Goal: Information Seeking & Learning: Learn about a topic

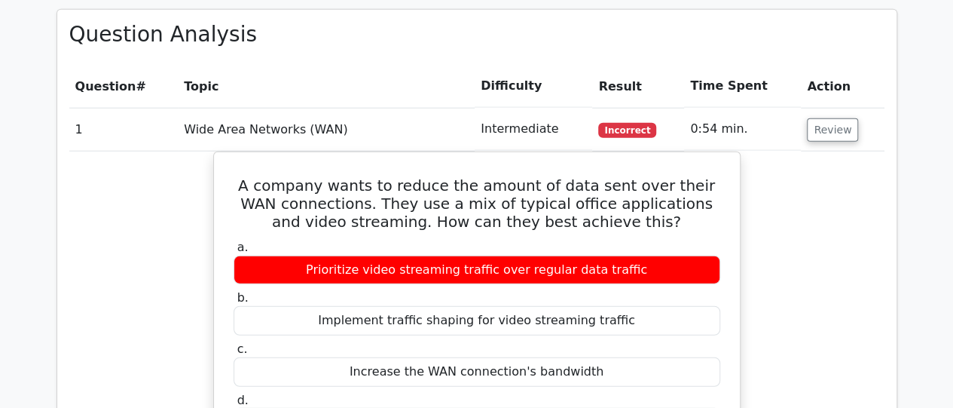
scroll to position [1831, 0]
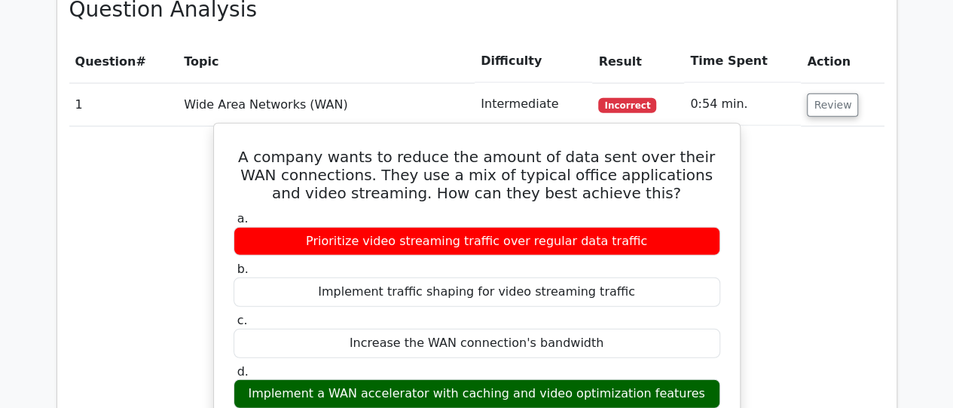
drag, startPoint x: 243, startPoint y: 108, endPoint x: 689, endPoint y: 353, distance: 508.8
copy div "A company wants to reduce the amount of data sent over their WAN connections. T…"
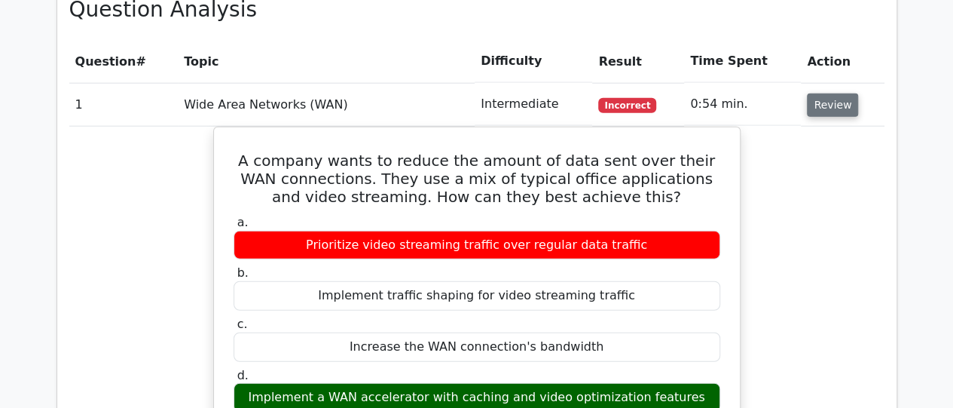
click at [817, 93] on button "Review" at bounding box center [832, 104] width 51 height 23
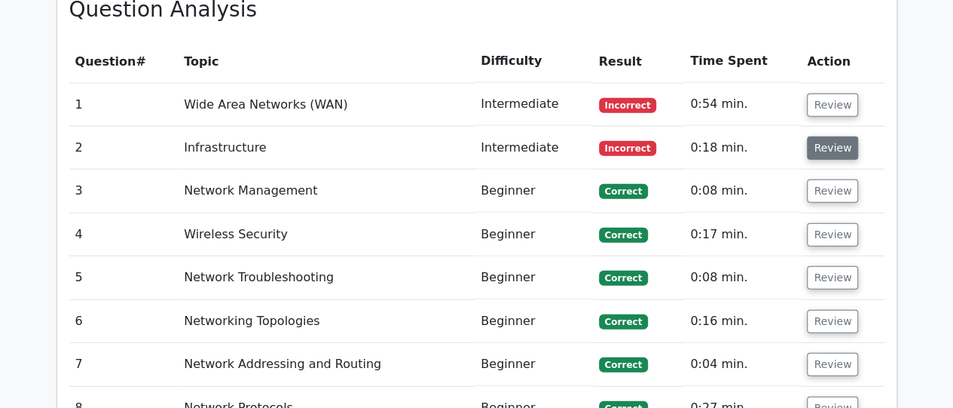
click at [817, 136] on button "Review" at bounding box center [832, 147] width 51 height 23
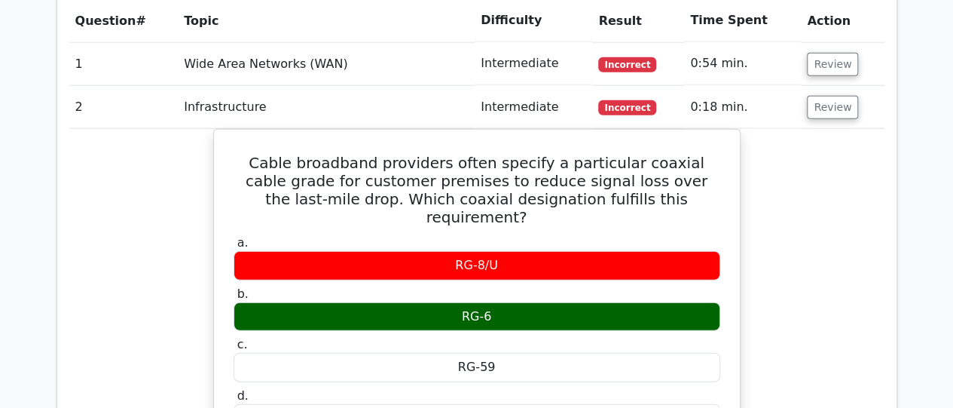
scroll to position [1905, 0]
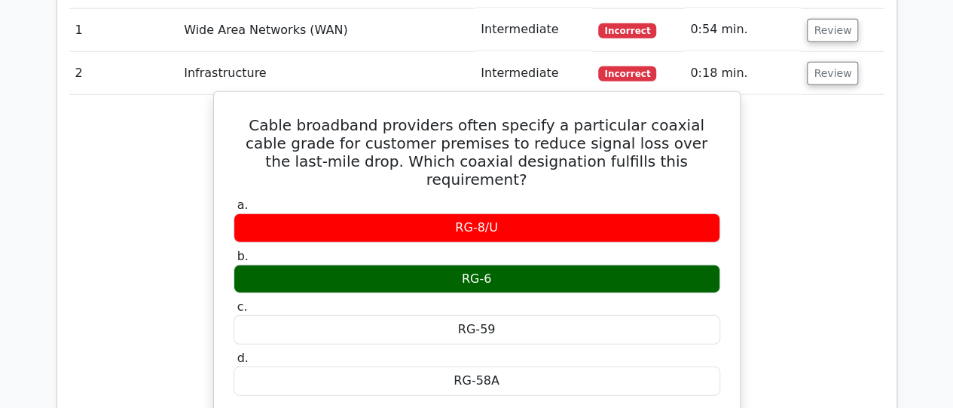
drag, startPoint x: 250, startPoint y: 78, endPoint x: 512, endPoint y: 215, distance: 295.5
click at [512, 215] on div "Cable broadband providers often specify a particular coaxial cable grade for cu…" at bounding box center [477, 366] width 514 height 536
copy div "Cable broadband providers often specify a particular coaxial cable grade for cu…"
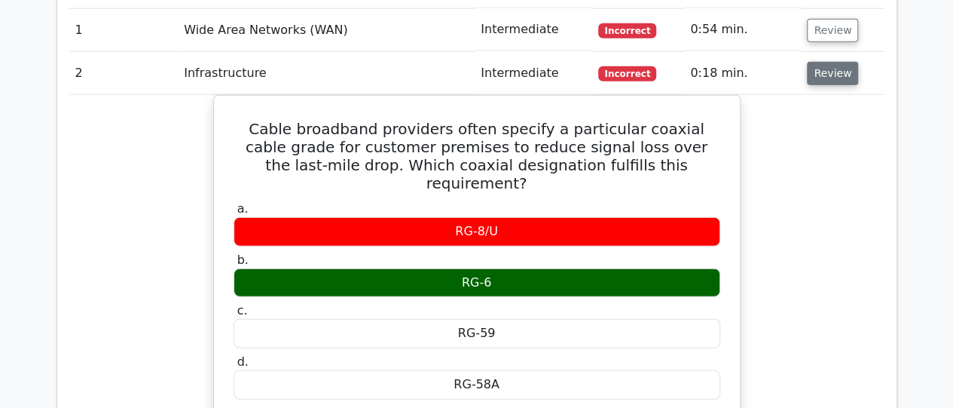
click at [829, 62] on button "Review" at bounding box center [832, 73] width 51 height 23
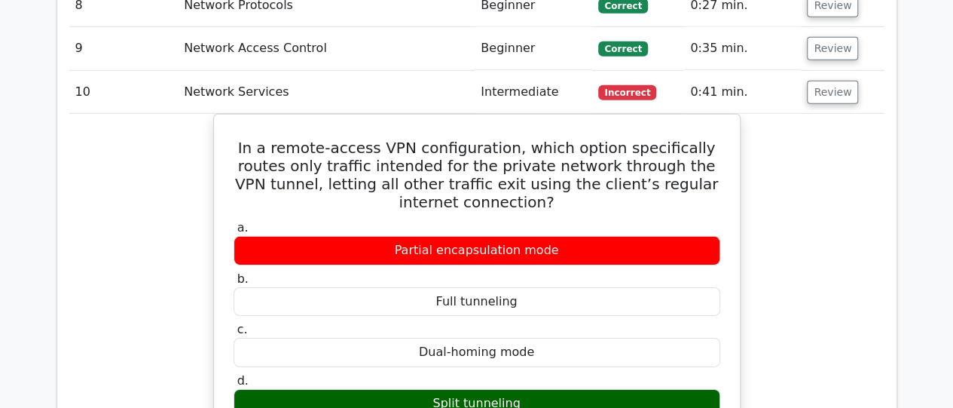
scroll to position [2267, 0]
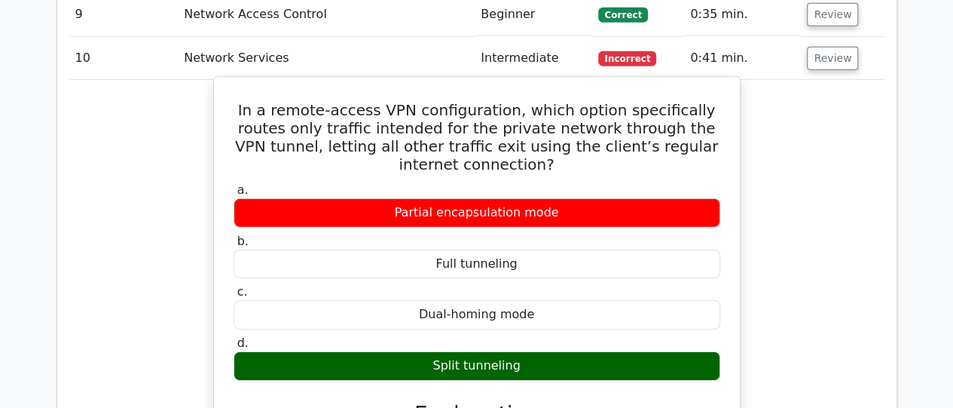
drag, startPoint x: 235, startPoint y: 66, endPoint x: 553, endPoint y: 317, distance: 405.5
click at [553, 317] on div "In a remote-access VPN configuration, which option specifically routes only tra…" at bounding box center [477, 413] width 514 height 661
copy div "In a remote-access VPN configuration, which option specifically routes only tra…"
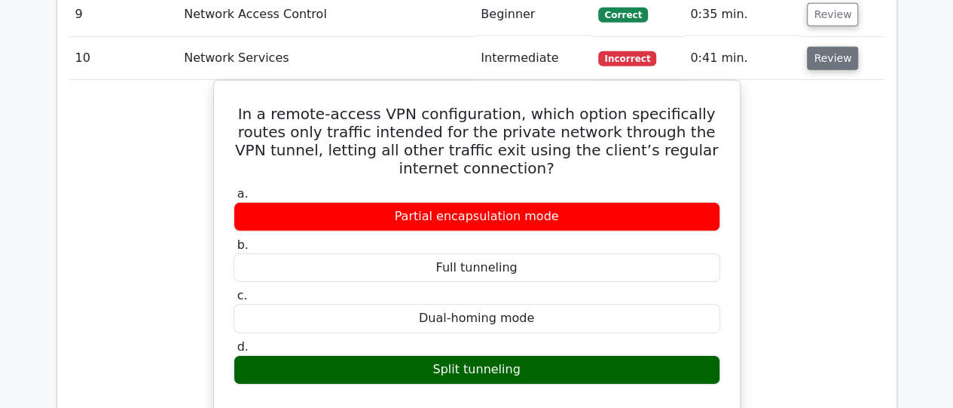
click at [826, 47] on button "Review" at bounding box center [832, 58] width 51 height 23
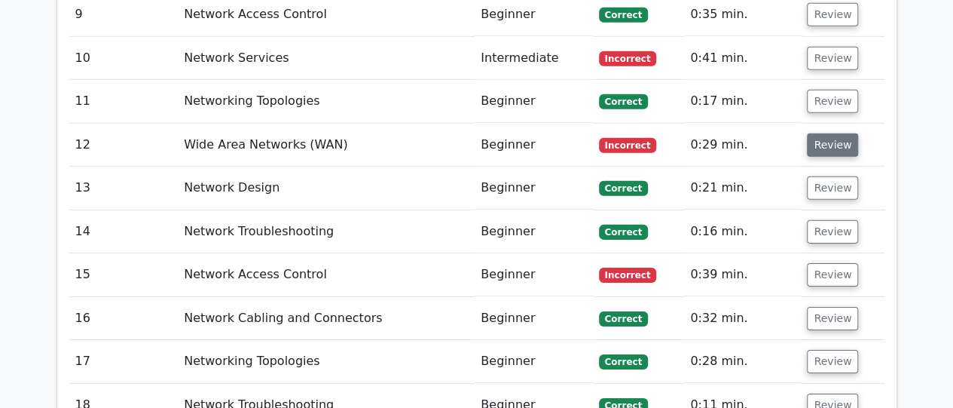
click at [830, 133] on button "Review" at bounding box center [832, 144] width 51 height 23
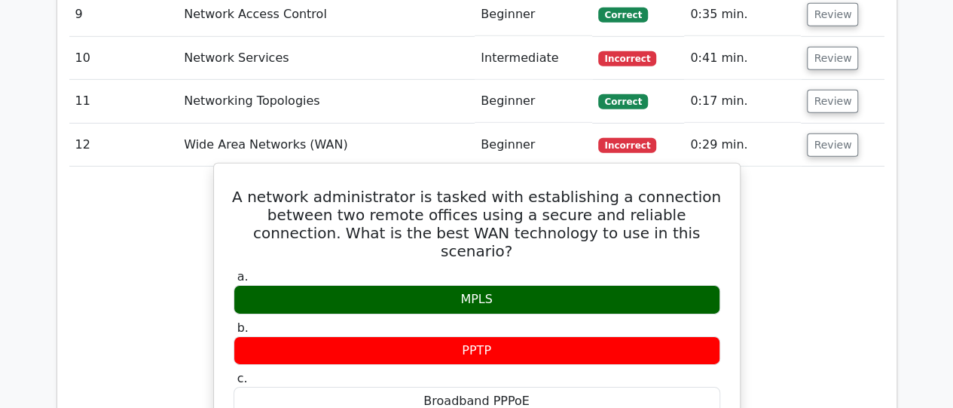
drag, startPoint x: 255, startPoint y: 152, endPoint x: 515, endPoint y: 231, distance: 272.4
copy div "A network administrator is tasked with establishing a connection between two re…"
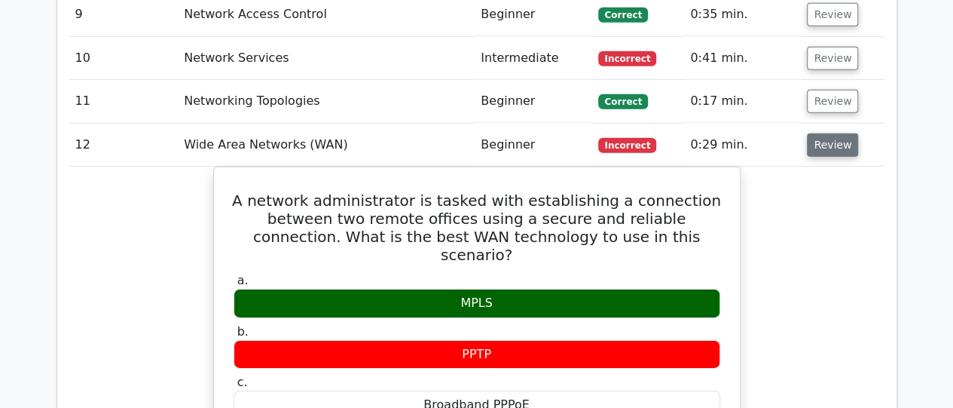
click at [827, 133] on button "Review" at bounding box center [832, 144] width 51 height 23
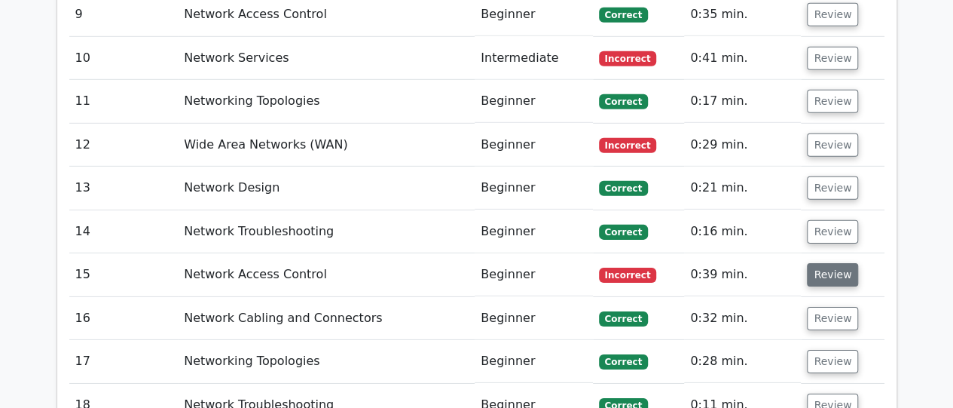
click at [817, 263] on button "Review" at bounding box center [832, 274] width 51 height 23
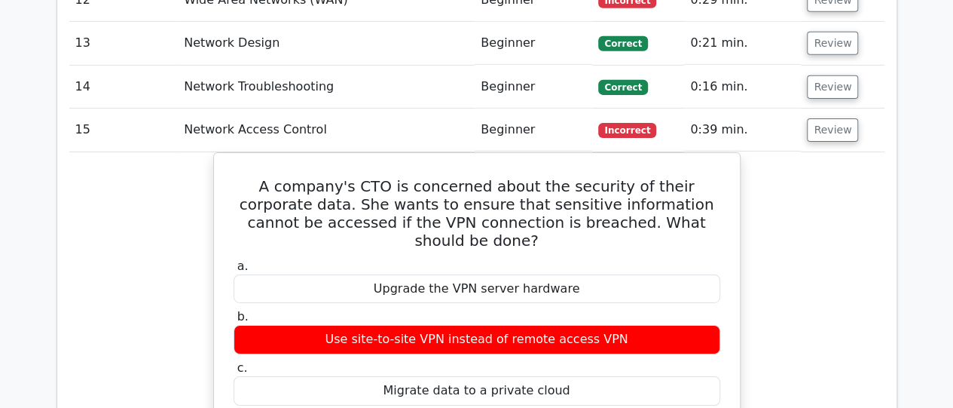
scroll to position [2418, 0]
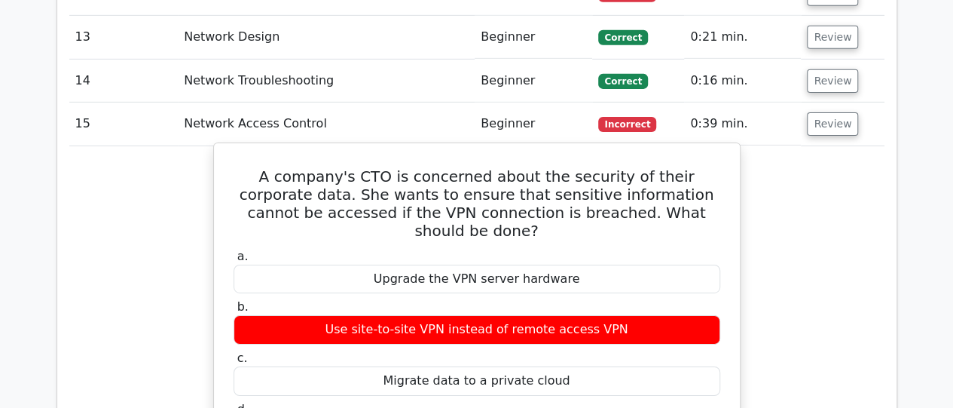
drag, startPoint x: 246, startPoint y: 130, endPoint x: 613, endPoint y: 369, distance: 438.8
copy div "A company's CTO is concerned about the security of their corporate data. She wa…"
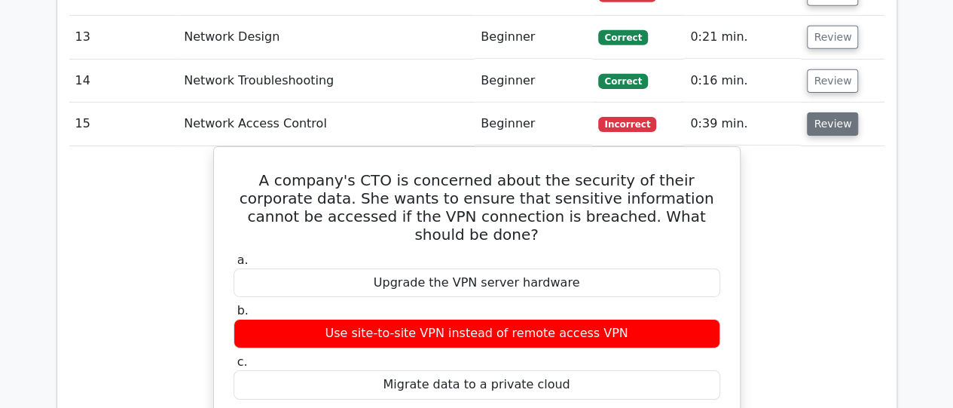
click at [823, 112] on button "Review" at bounding box center [832, 123] width 51 height 23
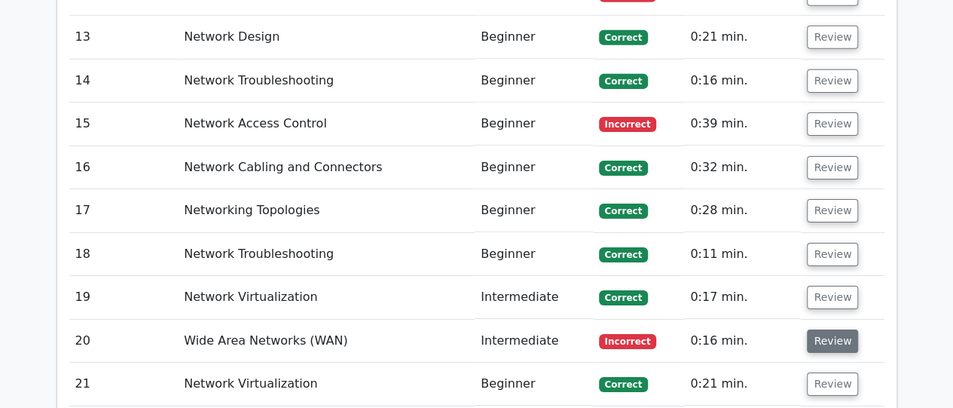
click at [823, 329] on button "Review" at bounding box center [832, 340] width 51 height 23
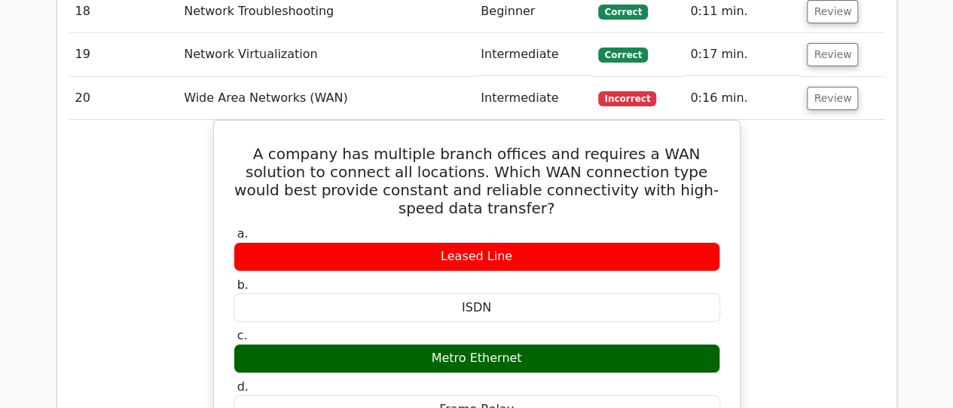
scroll to position [2689, 0]
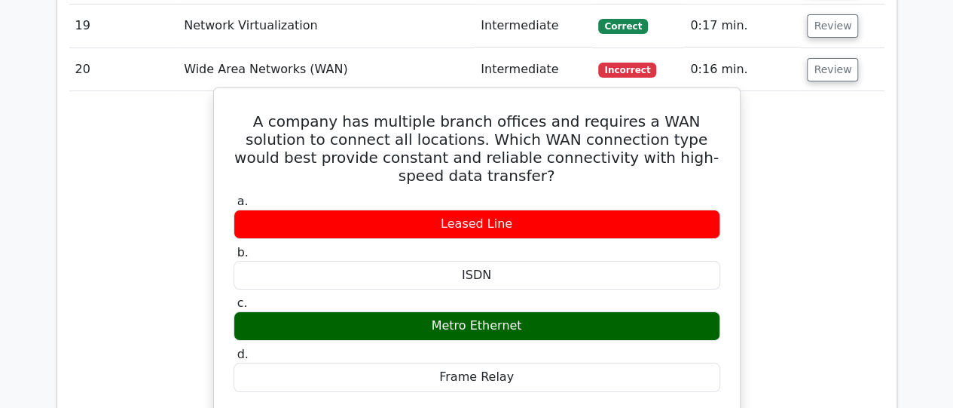
drag, startPoint x: 237, startPoint y: 71, endPoint x: 530, endPoint y: 258, distance: 348.0
click at [530, 258] on div "A company has multiple branch offices and requires a WAN solution to connect al…" at bounding box center [477, 401] width 514 height 615
copy div "A company has multiple branch offices and requires a WAN solution to connect al…"
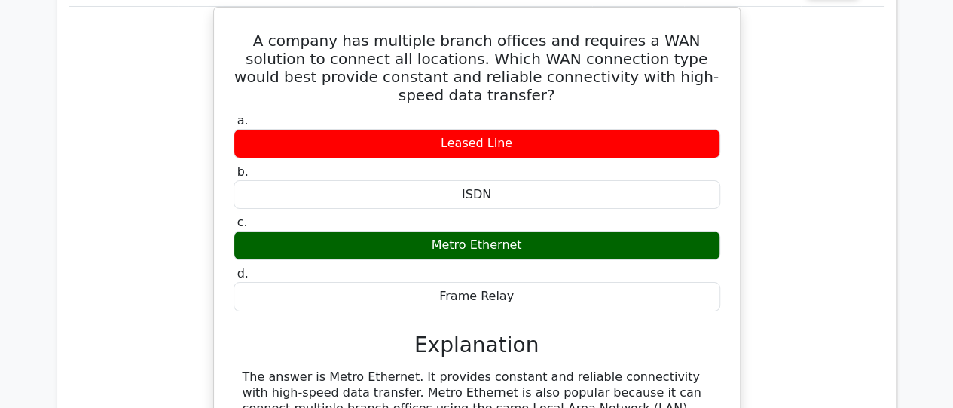
scroll to position [2681, 0]
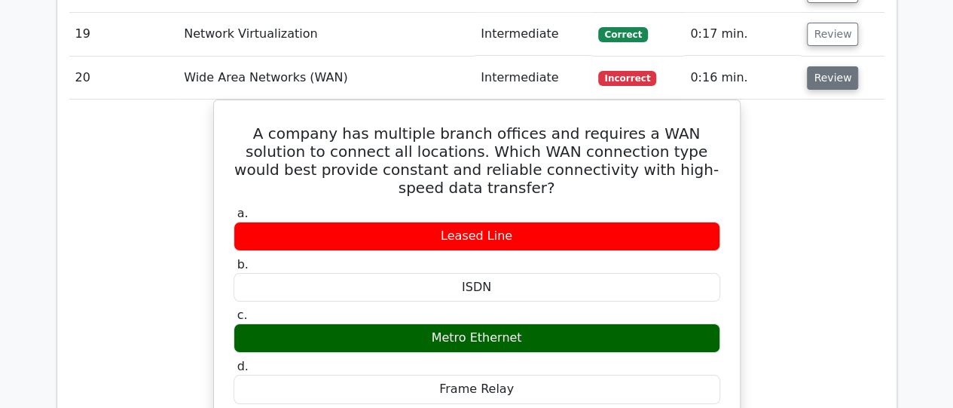
click at [828, 66] on button "Review" at bounding box center [832, 77] width 51 height 23
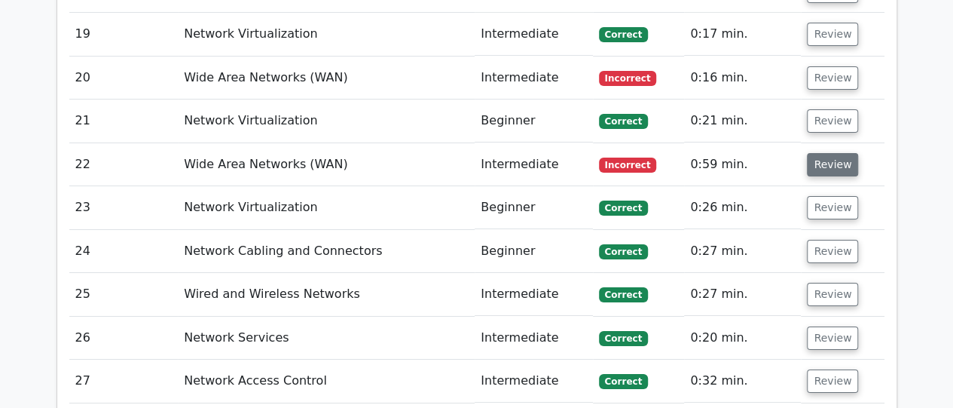
click at [820, 153] on button "Review" at bounding box center [832, 164] width 51 height 23
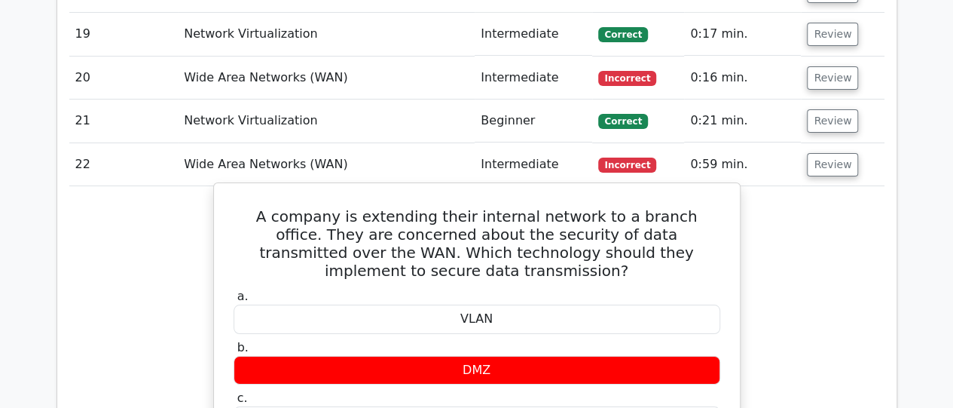
drag, startPoint x: 231, startPoint y: 162, endPoint x: 565, endPoint y: 403, distance: 411.7
copy div "A company is extending their internal network to a branch office. They are conc…"
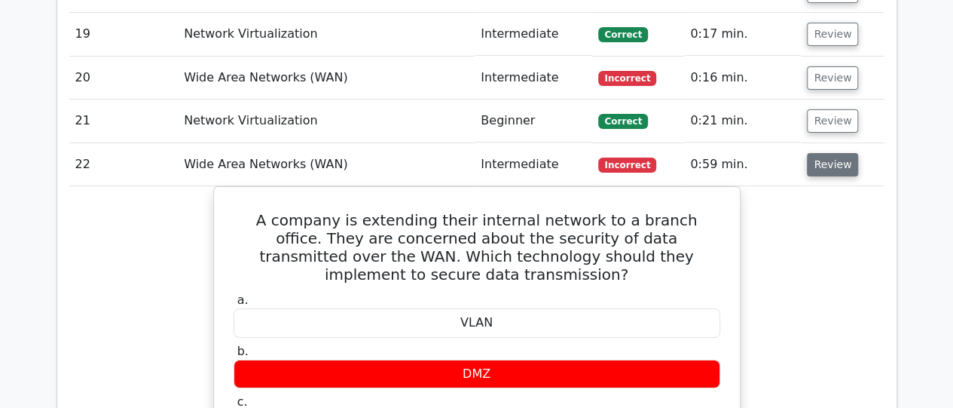
click at [831, 153] on button "Review" at bounding box center [832, 164] width 51 height 23
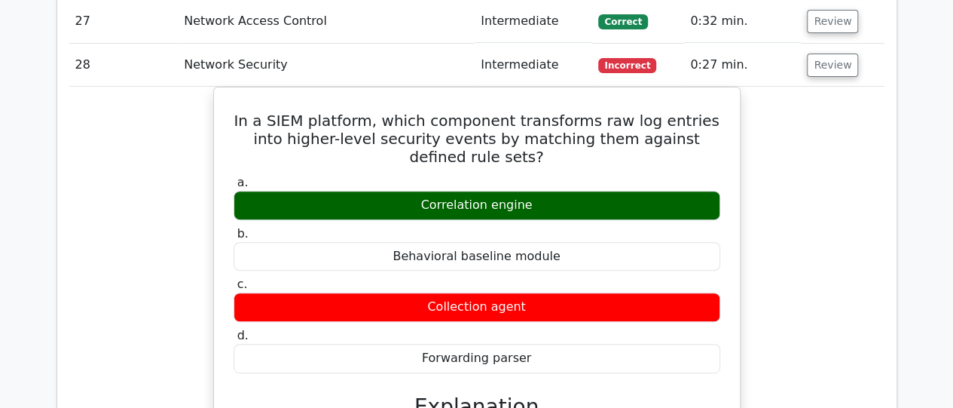
scroll to position [3072, 0]
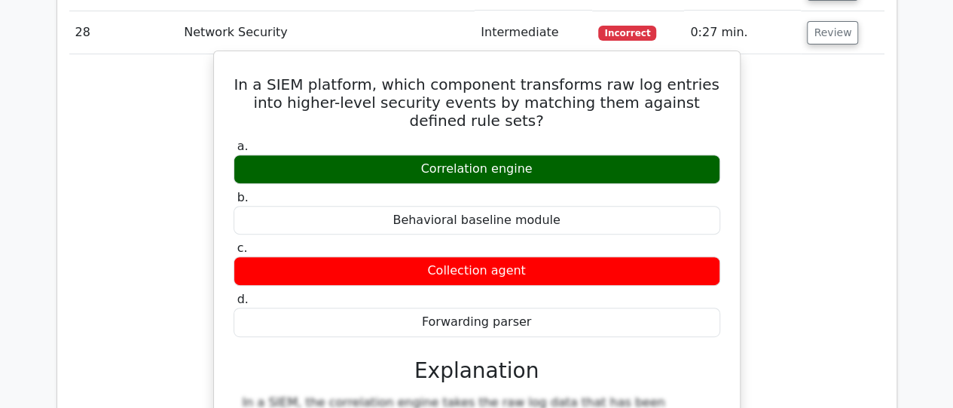
drag, startPoint x: 272, startPoint y: 32, endPoint x: 556, endPoint y: 118, distance: 296.7
click at [556, 118] on div "In a SIEM platform, which component transforms raw log entries into higher-leve…" at bounding box center [477, 371] width 514 height 628
copy div "In a SIEM platform, which component transforms raw log entries into higher-leve…"
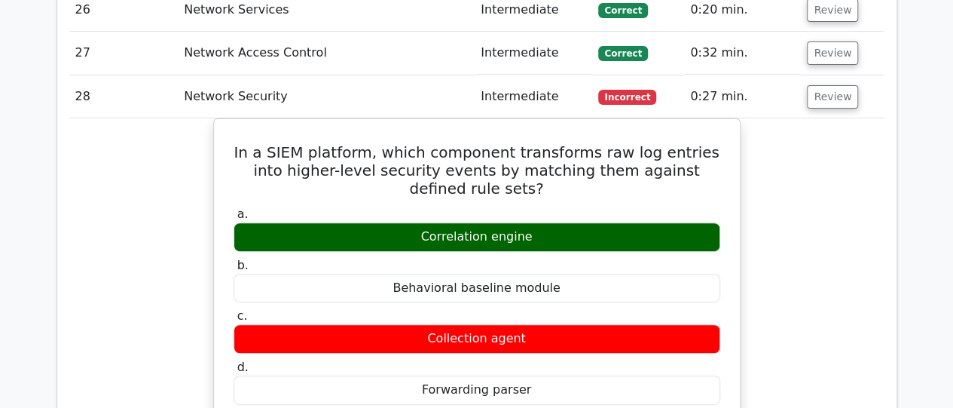
scroll to position [3012, 0]
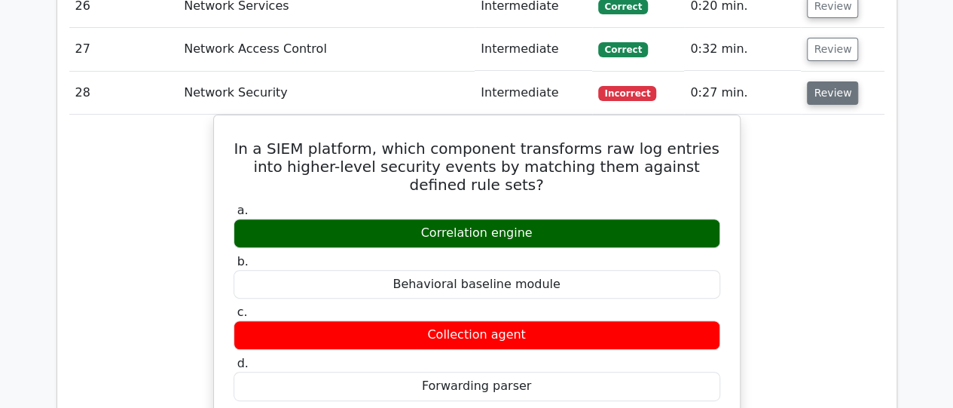
click at [833, 81] on button "Review" at bounding box center [832, 92] width 51 height 23
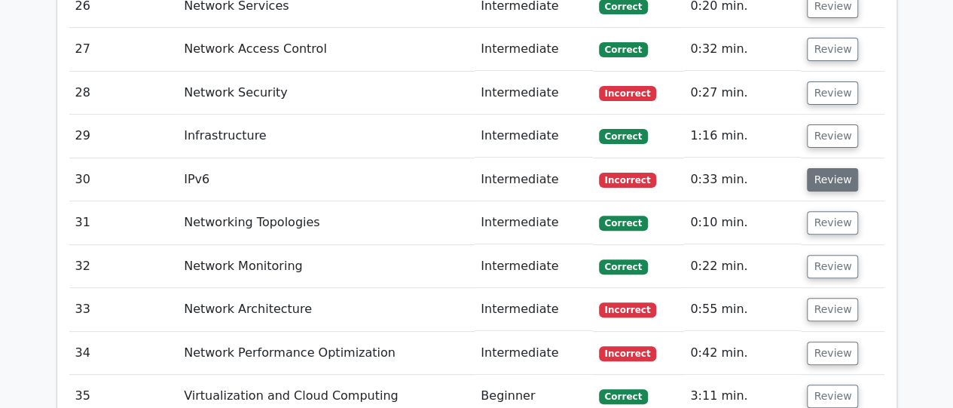
click at [824, 168] on button "Review" at bounding box center [832, 179] width 51 height 23
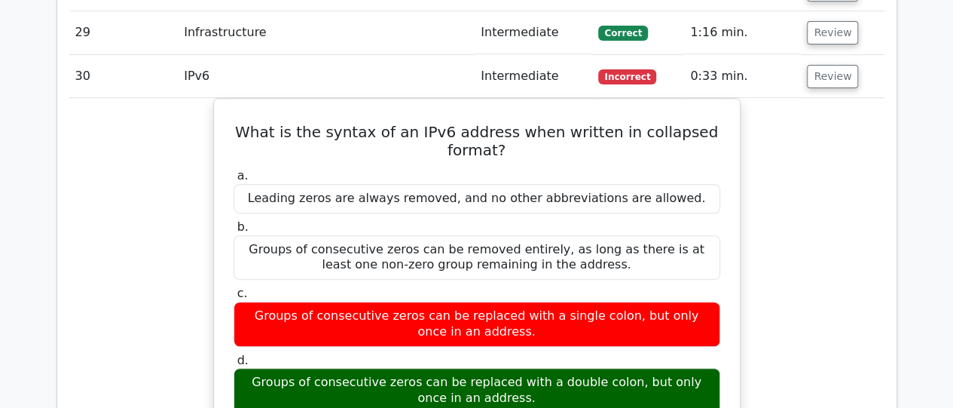
scroll to position [3133, 0]
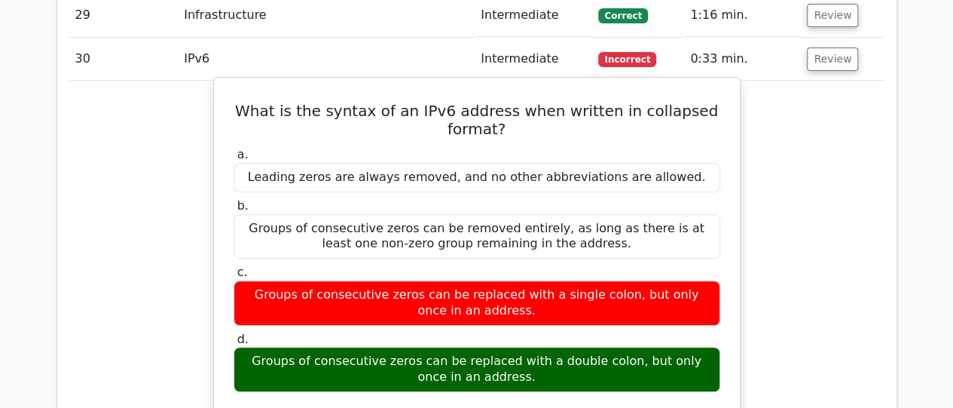
drag, startPoint x: 258, startPoint y: 54, endPoint x: 609, endPoint y: 322, distance: 441.2
click at [609, 322] on div "What is the syntax of an IPv6 address when written in collapsed format? a. Lead…" at bounding box center [477, 412] width 514 height 657
copy div "What is the syntax of an IPv6 address when written in collapsed format? a. Lead…"
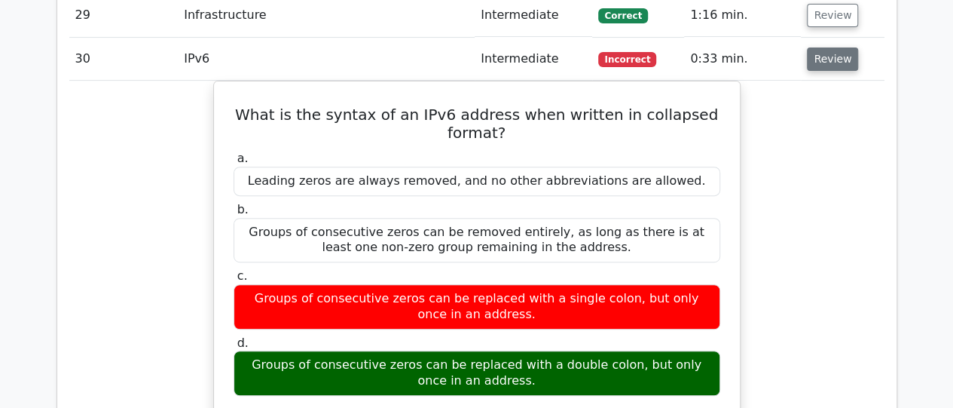
click at [828, 47] on button "Review" at bounding box center [832, 58] width 51 height 23
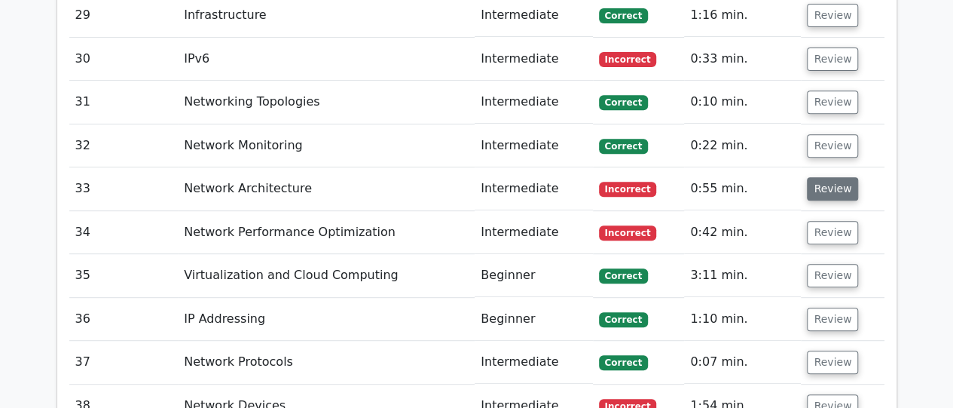
click at [824, 177] on button "Review" at bounding box center [832, 188] width 51 height 23
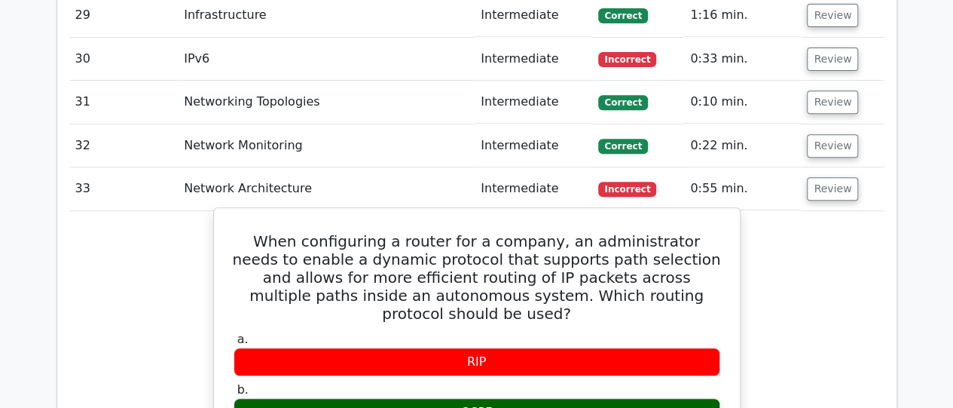
drag, startPoint x: 243, startPoint y: 188, endPoint x: 505, endPoint y: 338, distance: 301.7
copy div "When configuring a router for a company, an administrator needs to enable a dyn…"
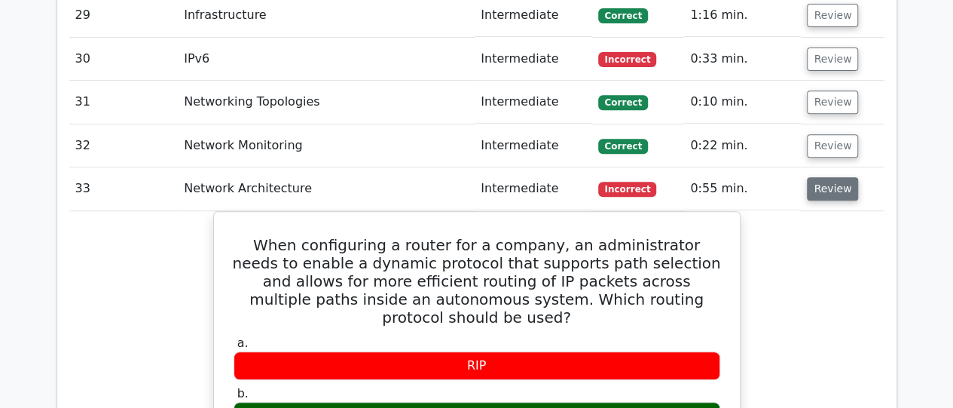
click at [827, 177] on button "Review" at bounding box center [832, 188] width 51 height 23
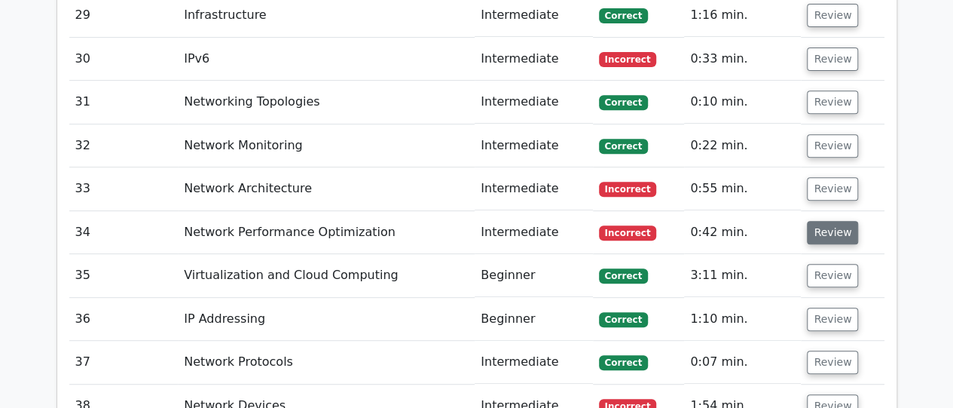
click at [827, 221] on button "Review" at bounding box center [832, 232] width 51 height 23
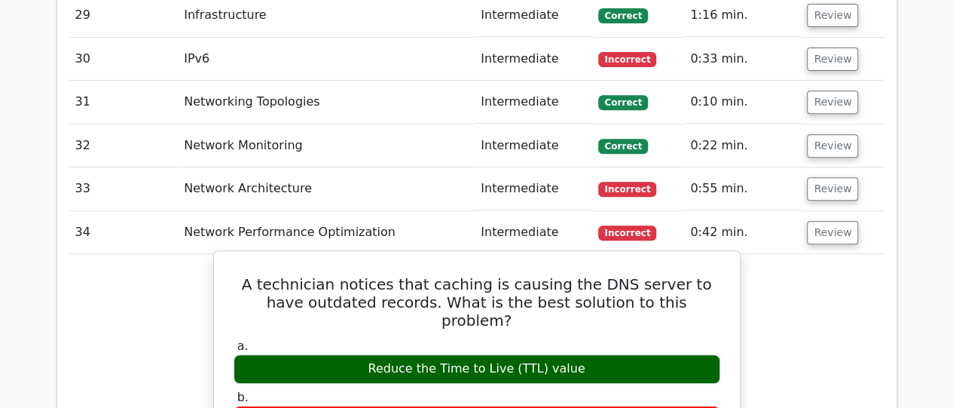
drag, startPoint x: 248, startPoint y: 232, endPoint x: 579, endPoint y: 266, distance: 333.2
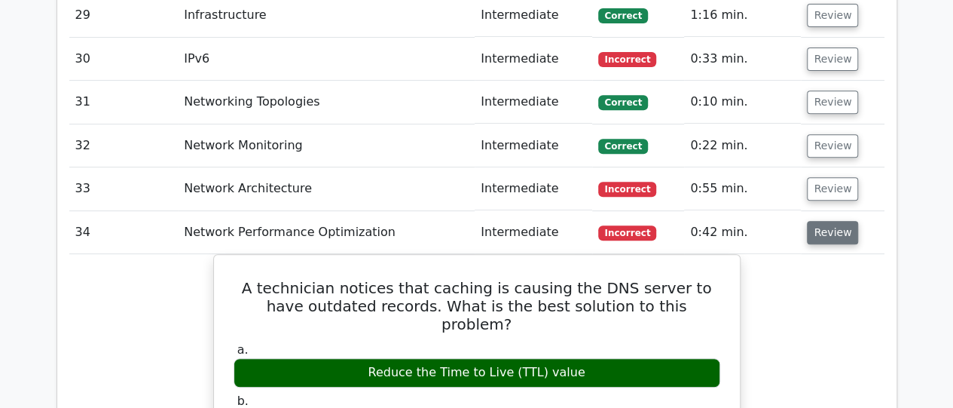
click at [826, 221] on button "Review" at bounding box center [832, 232] width 51 height 23
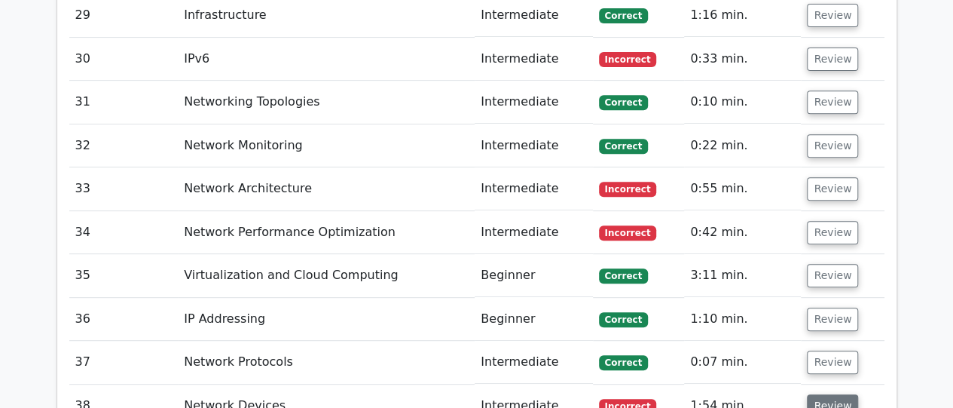
click at [833, 394] on button "Review" at bounding box center [832, 405] width 51 height 23
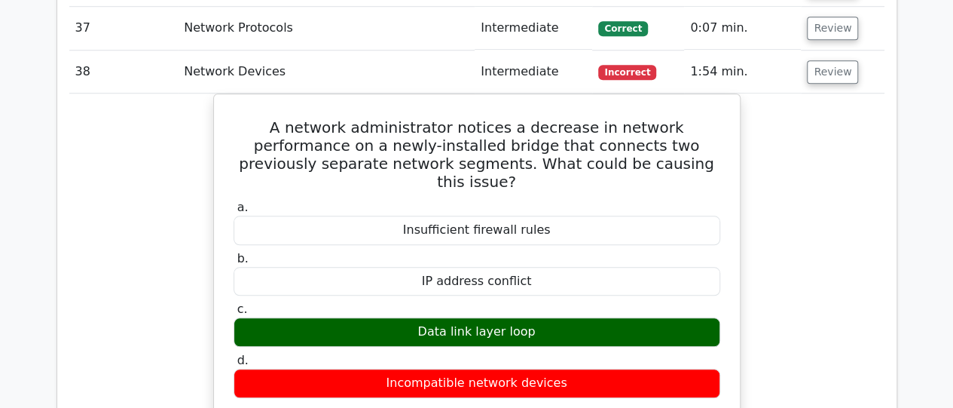
scroll to position [3484, 0]
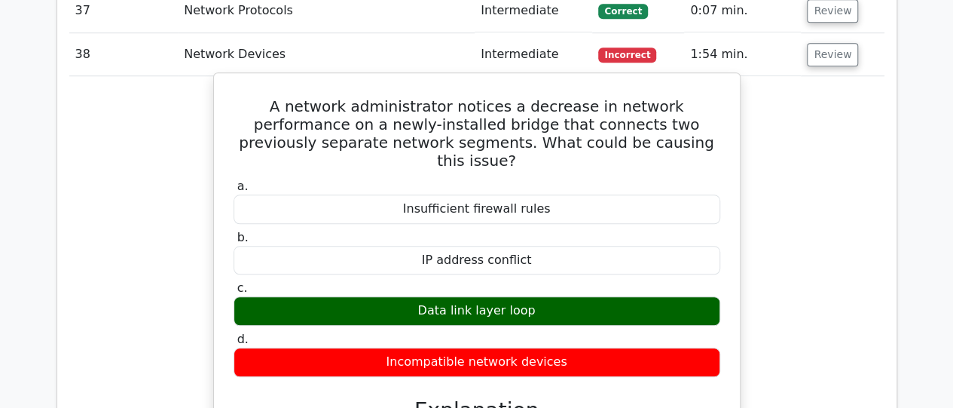
drag, startPoint x: 238, startPoint y: 46, endPoint x: 586, endPoint y: 240, distance: 398.3
click at [586, 240] on div "A network administrator notices a decrease in network performance on a newly-in…" at bounding box center [477, 394] width 514 height 631
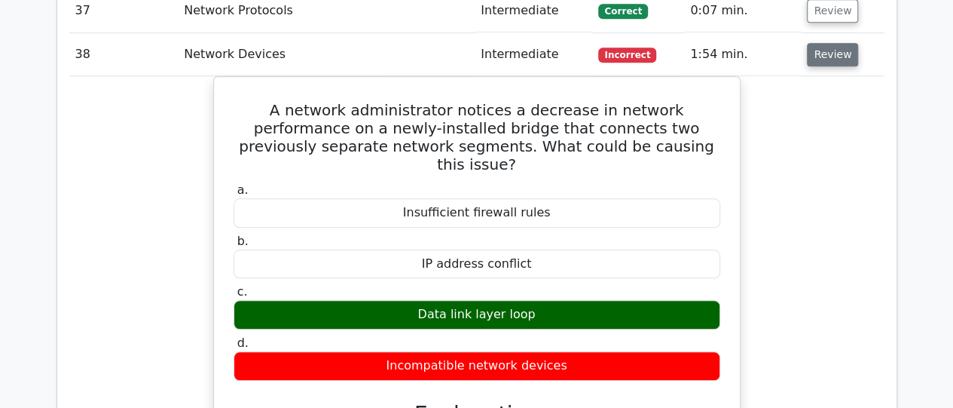
click at [840, 43] on button "Review" at bounding box center [832, 54] width 51 height 23
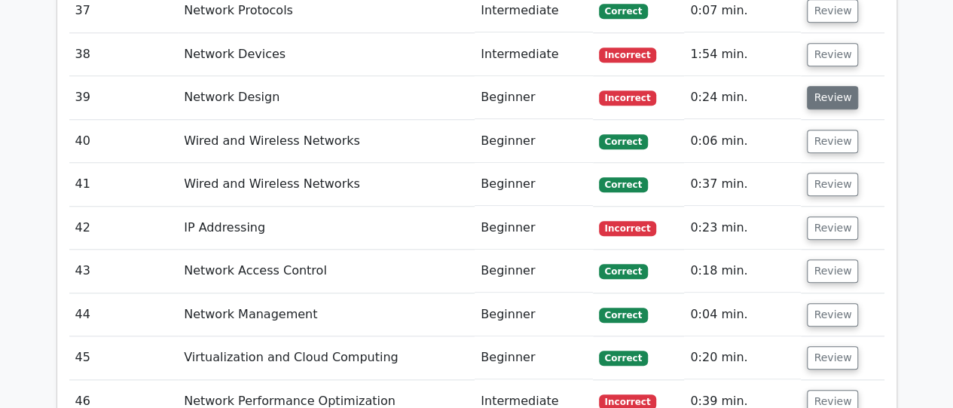
click at [836, 86] on button "Review" at bounding box center [832, 97] width 51 height 23
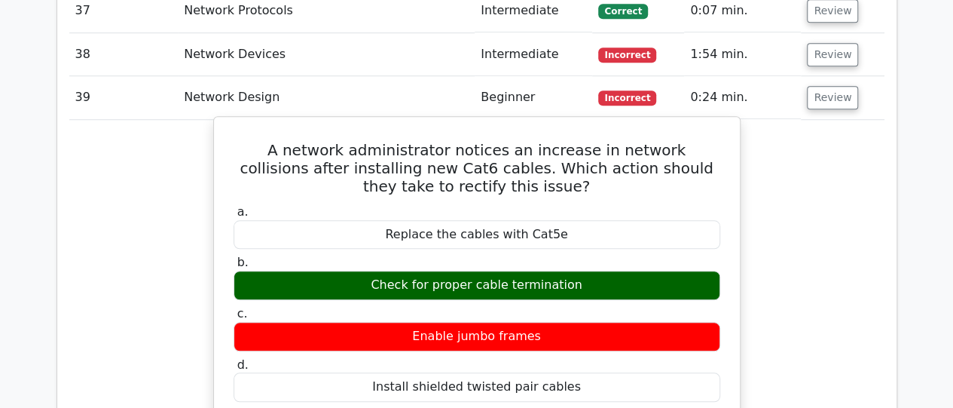
click at [637, 322] on div "Enable jumbo frames" at bounding box center [477, 336] width 487 height 29
drag, startPoint x: 235, startPoint y: 93, endPoint x: 585, endPoint y: 232, distance: 376.3
click at [585, 232] on div "A network administrator notices an increase in network collisions after install…" at bounding box center [477, 405] width 514 height 565
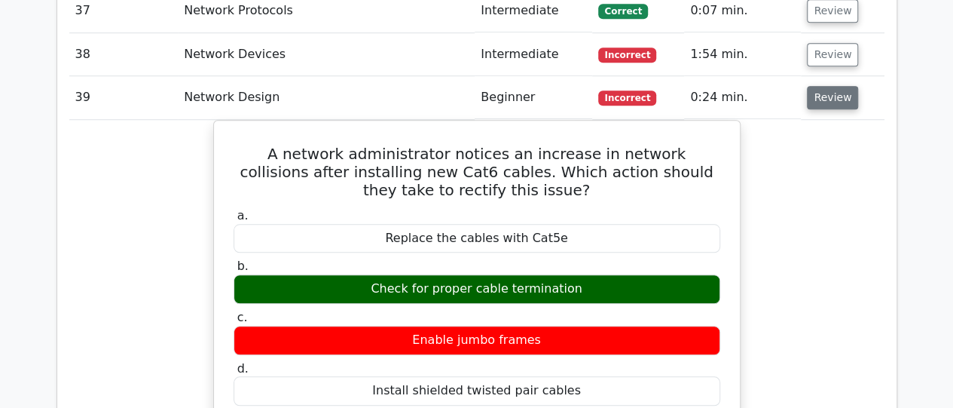
click at [816, 86] on button "Review" at bounding box center [832, 97] width 51 height 23
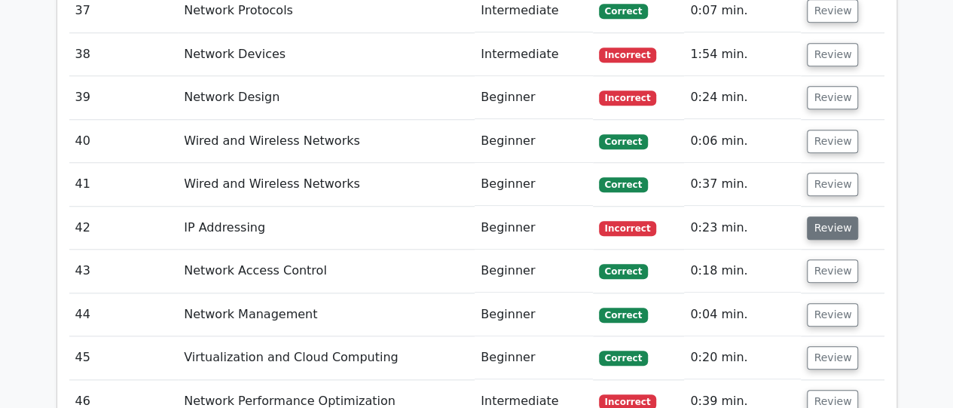
click at [827, 216] on button "Review" at bounding box center [832, 227] width 51 height 23
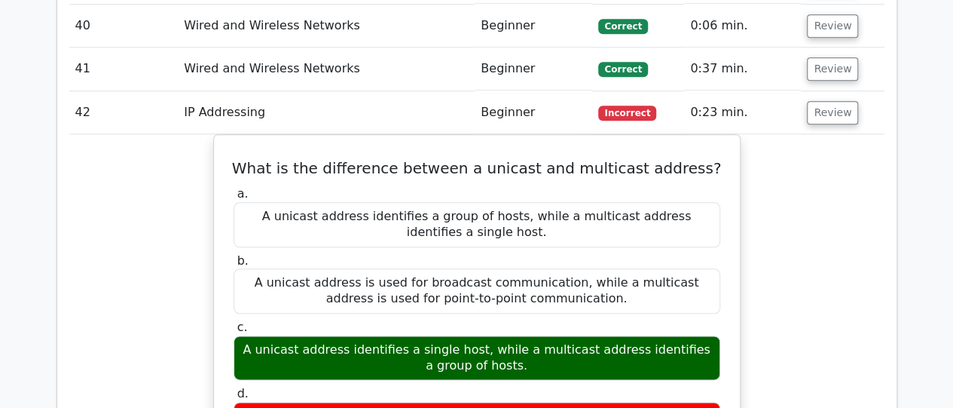
scroll to position [3604, 0]
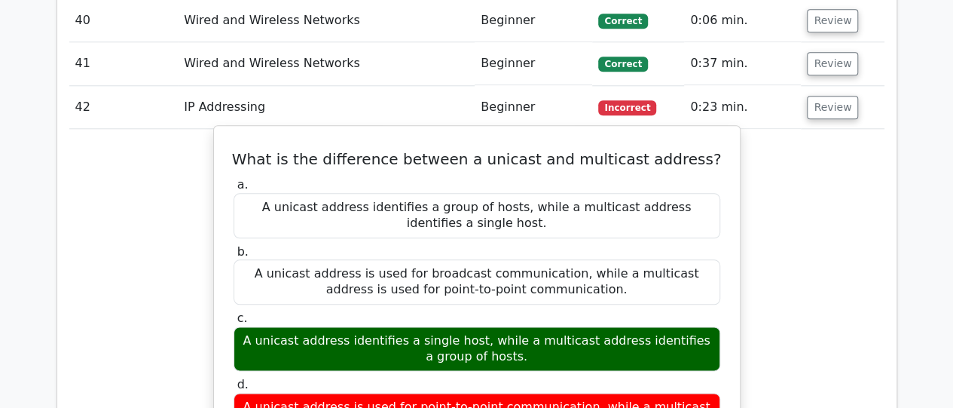
drag, startPoint x: 250, startPoint y: 99, endPoint x: 519, endPoint y: 302, distance: 337.2
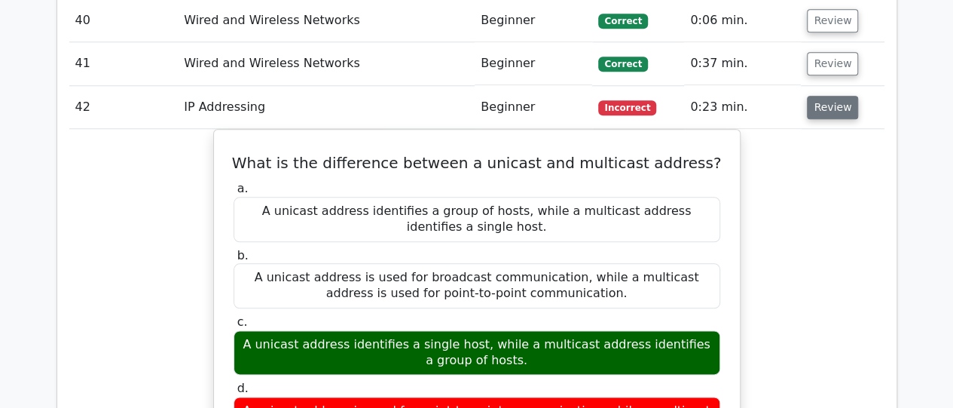
click at [818, 96] on button "Review" at bounding box center [832, 107] width 51 height 23
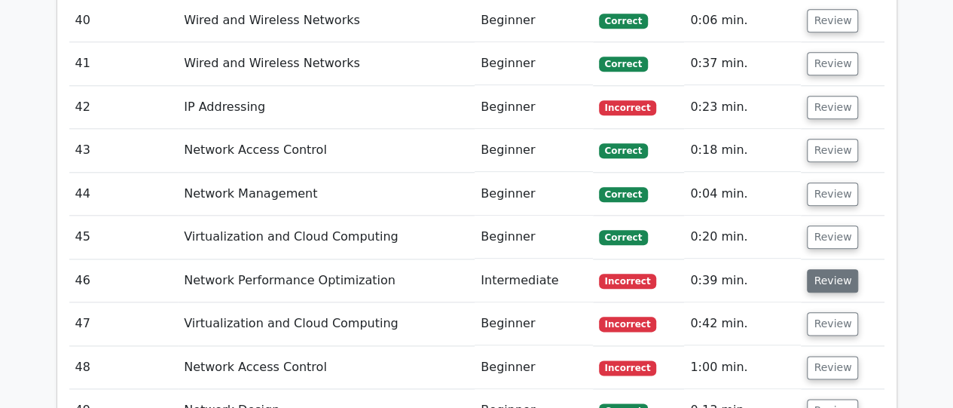
click at [818, 269] on button "Review" at bounding box center [832, 280] width 51 height 23
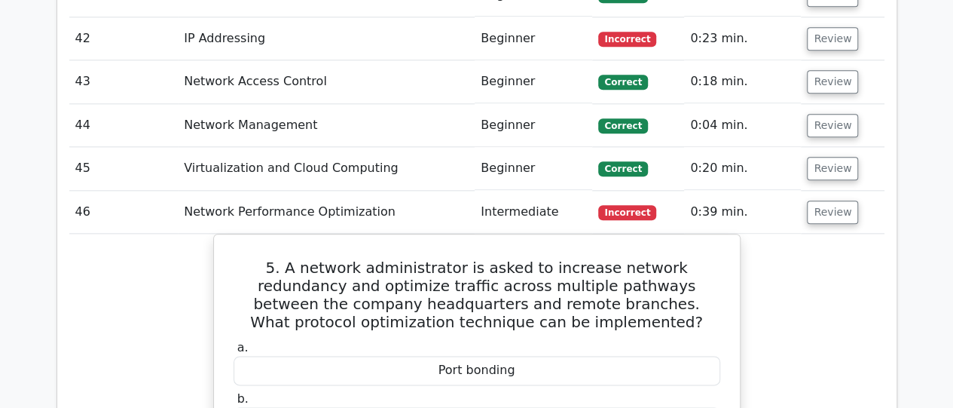
scroll to position [3616, 0]
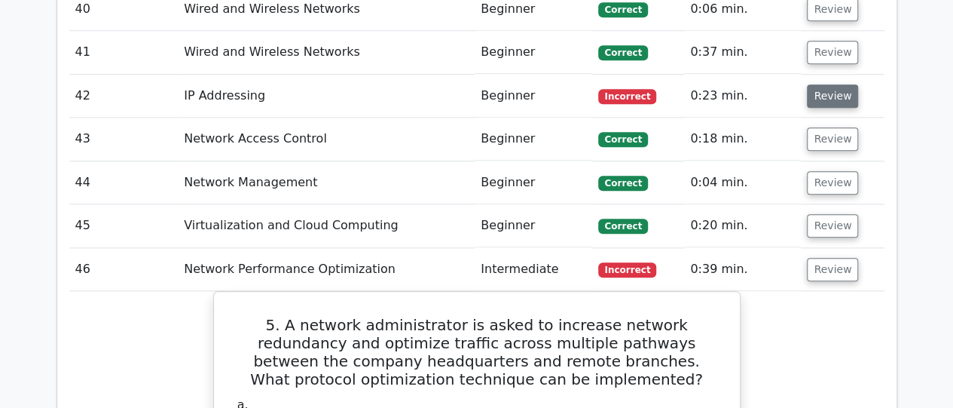
click at [836, 84] on button "Review" at bounding box center [832, 95] width 51 height 23
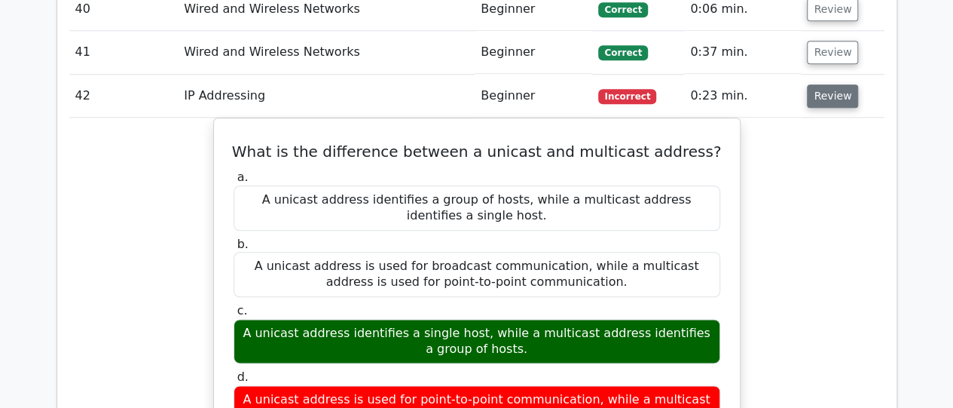
click at [836, 84] on button "Review" at bounding box center [832, 95] width 51 height 23
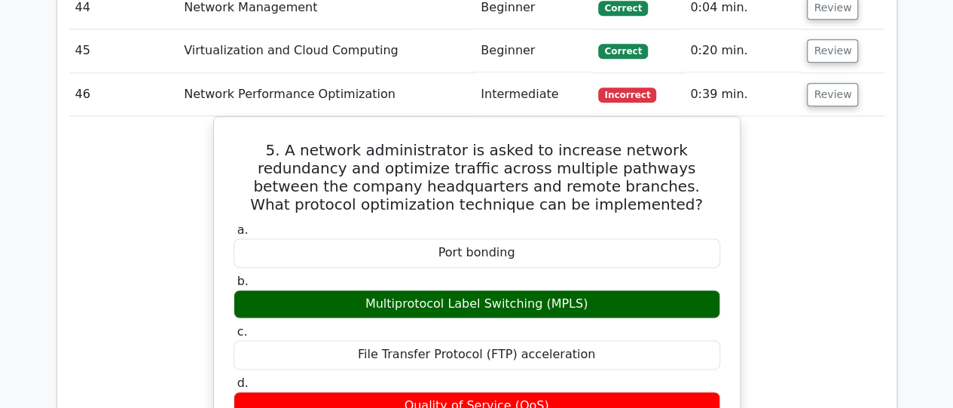
scroll to position [3753, 0]
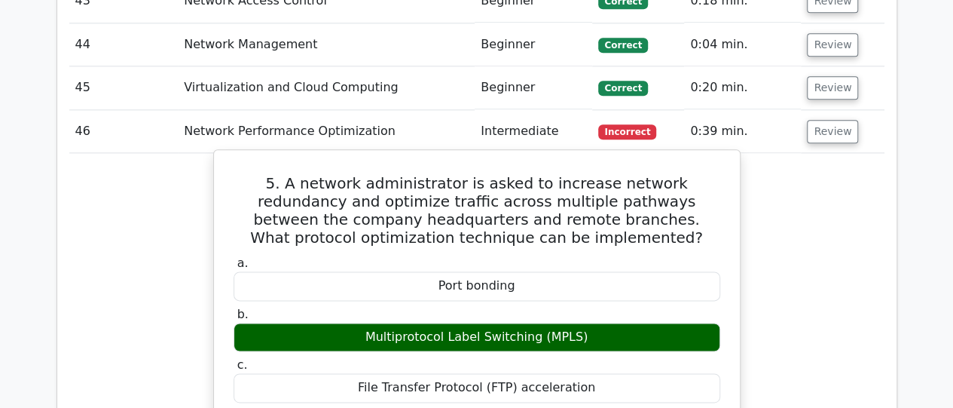
drag, startPoint x: 255, startPoint y: 127, endPoint x: 585, endPoint y: 267, distance: 357.8
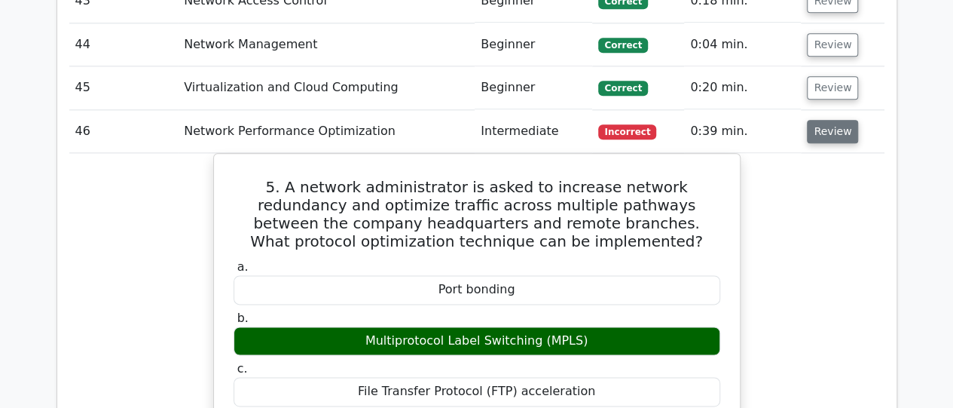
click at [821, 120] on button "Review" at bounding box center [832, 131] width 51 height 23
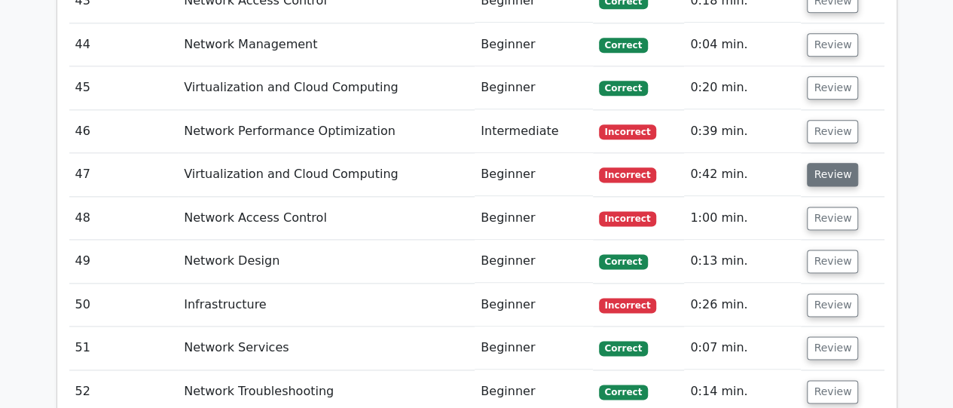
click at [821, 163] on button "Review" at bounding box center [832, 174] width 51 height 23
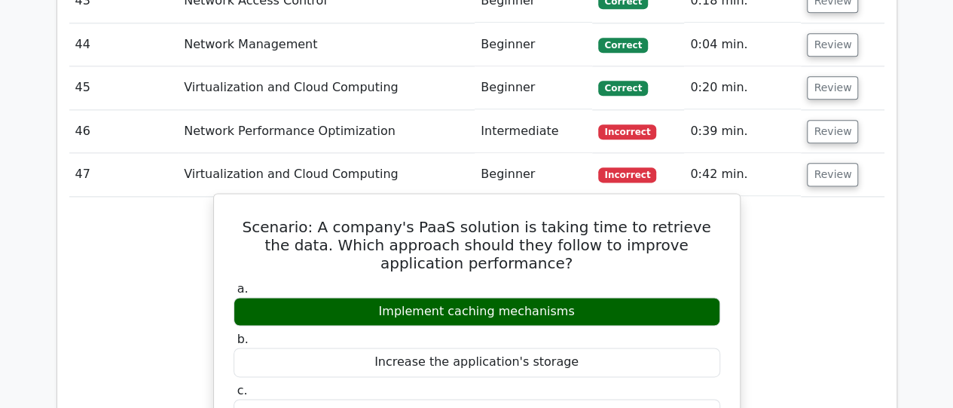
drag, startPoint x: 234, startPoint y: 166, endPoint x: 576, endPoint y: 246, distance: 351.8
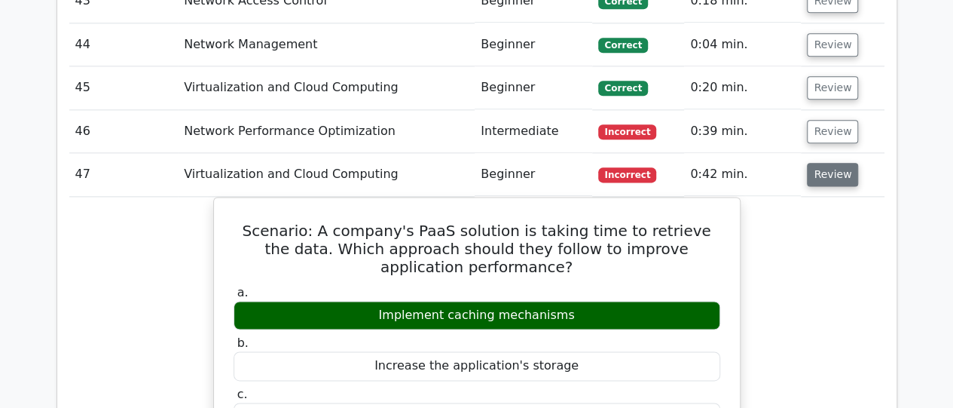
click at [829, 163] on button "Review" at bounding box center [832, 174] width 51 height 23
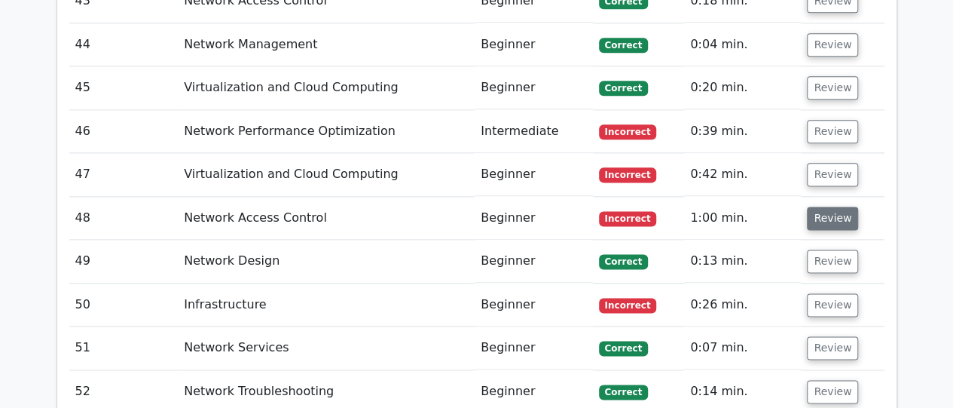
click at [828, 206] on button "Review" at bounding box center [832, 217] width 51 height 23
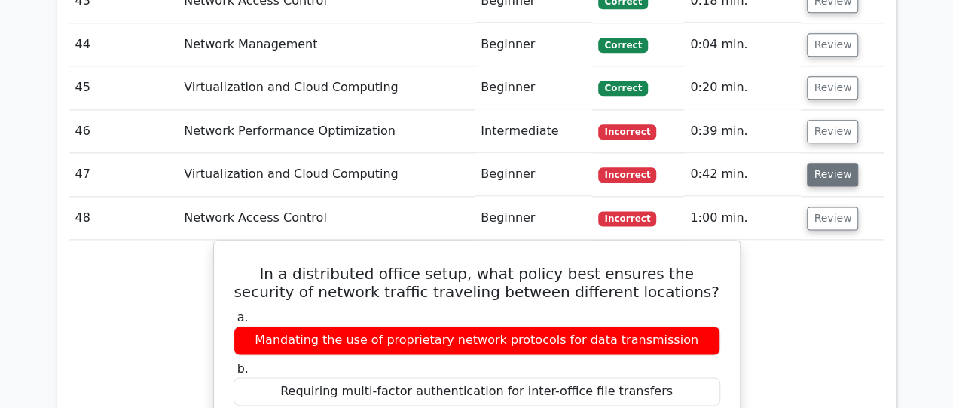
click at [826, 163] on button "Review" at bounding box center [832, 174] width 51 height 23
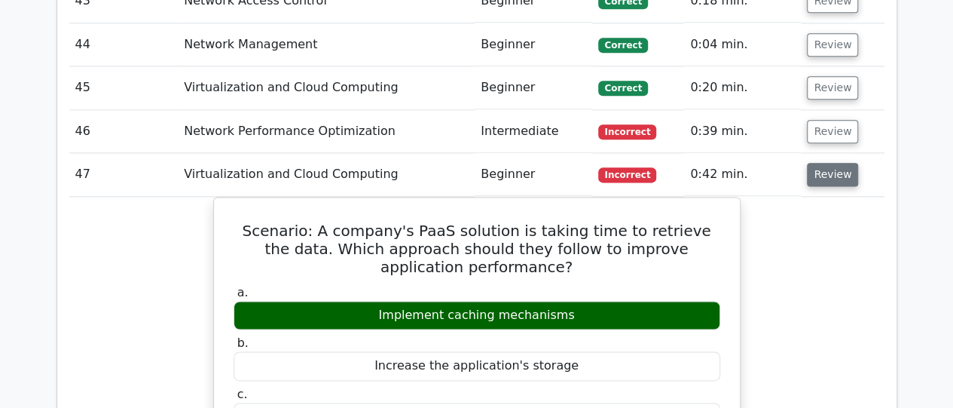
click at [826, 163] on button "Review" at bounding box center [832, 174] width 51 height 23
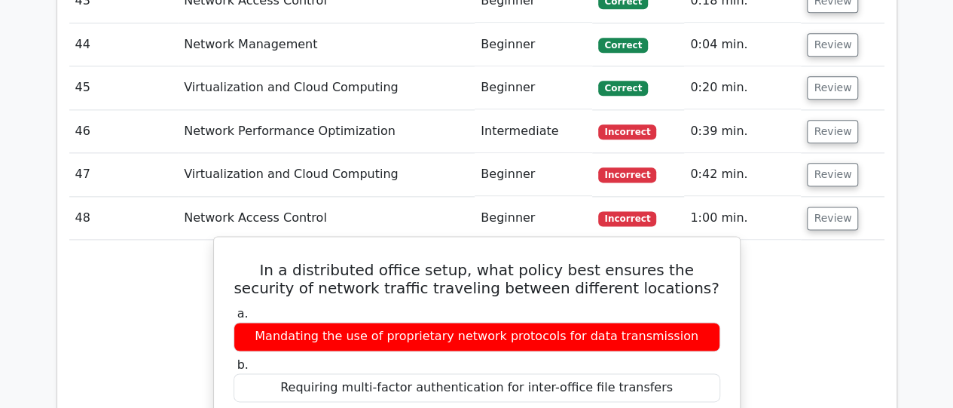
drag, startPoint x: 241, startPoint y: 210, endPoint x: 686, endPoint y: 382, distance: 477.2
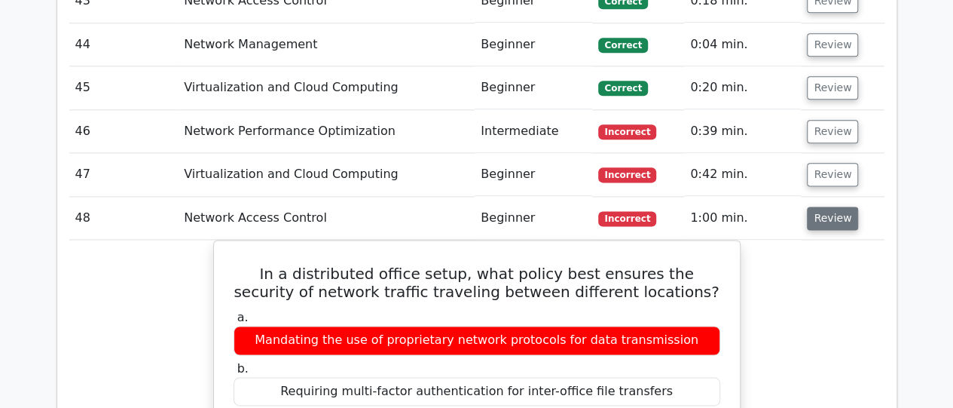
click at [811, 206] on button "Review" at bounding box center [832, 217] width 51 height 23
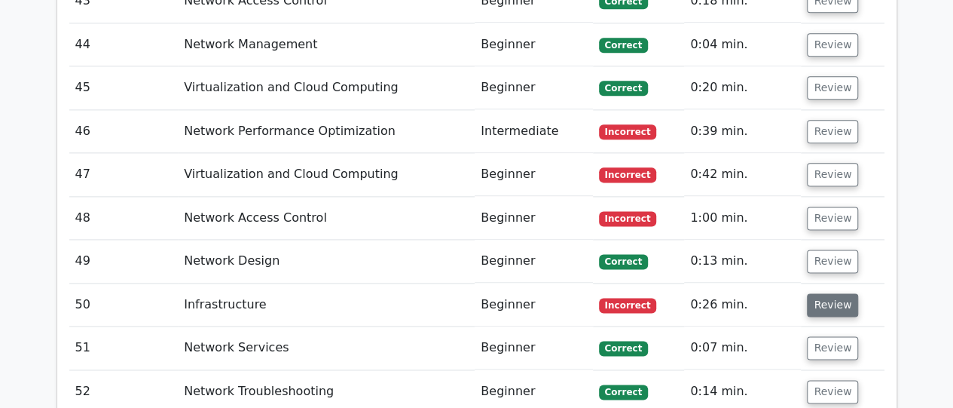
click at [822, 293] on button "Review" at bounding box center [832, 304] width 51 height 23
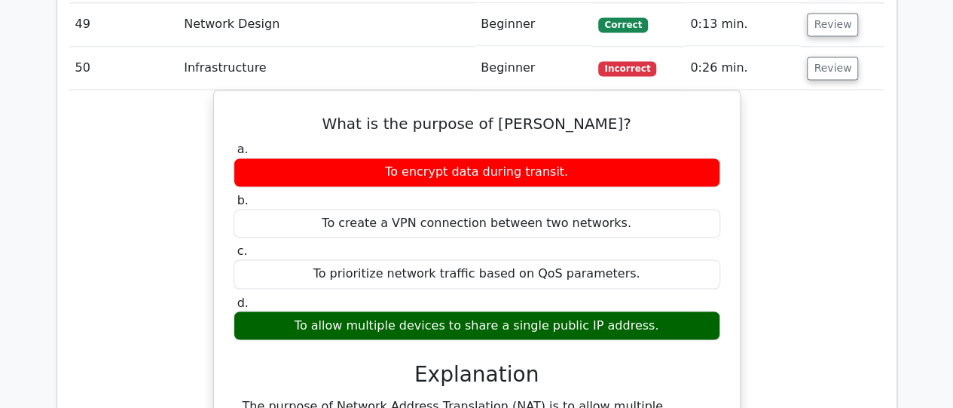
scroll to position [3994, 0]
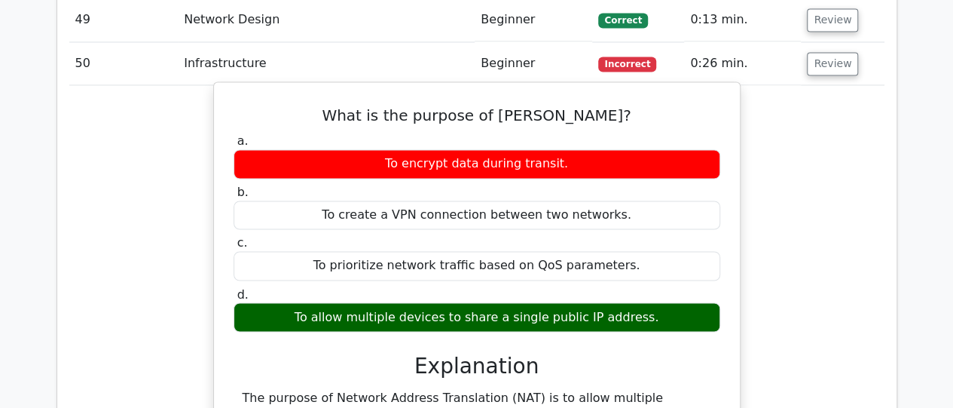
drag, startPoint x: 377, startPoint y: 53, endPoint x: 701, endPoint y: 258, distance: 383.6
click at [701, 258] on div "What is the purpose of [PERSON_NAME]? a. To encrypt data during transit. b. To …" at bounding box center [477, 337] width 514 height 498
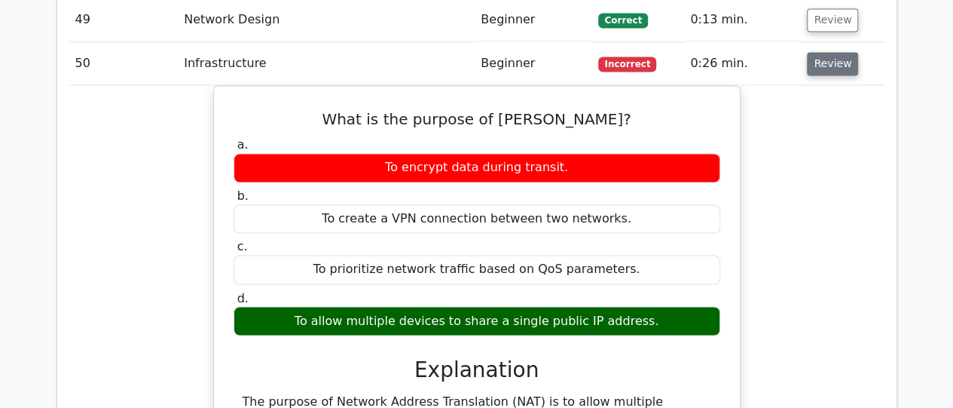
click at [822, 52] on button "Review" at bounding box center [832, 63] width 51 height 23
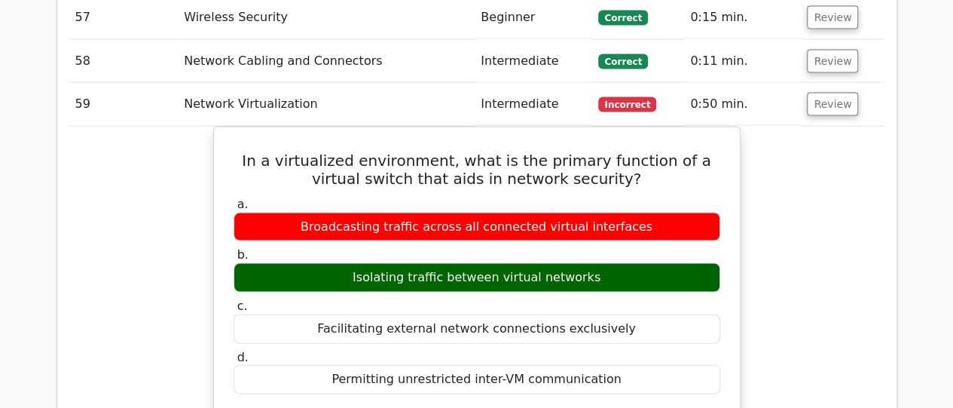
scroll to position [4356, 0]
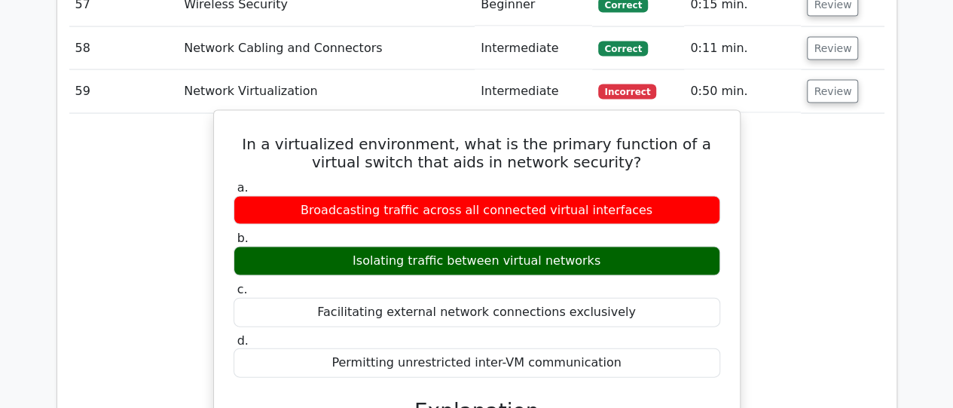
drag, startPoint x: 239, startPoint y: 76, endPoint x: 598, endPoint y: 195, distance: 378.6
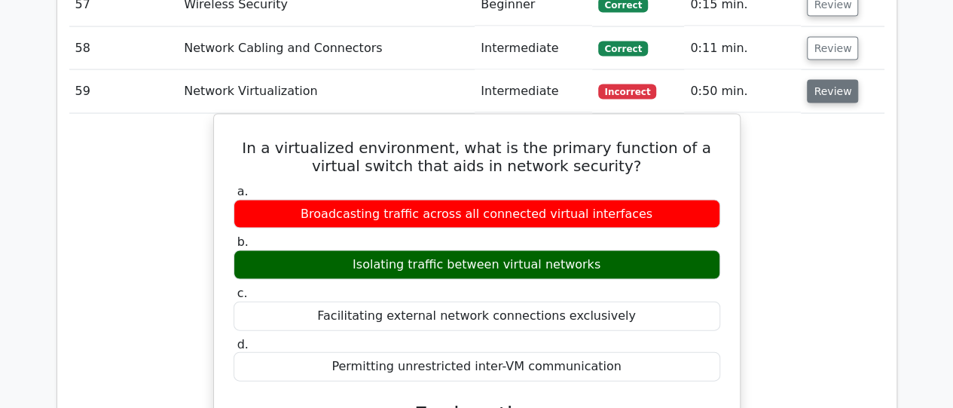
click at [829, 80] on button "Review" at bounding box center [832, 91] width 51 height 23
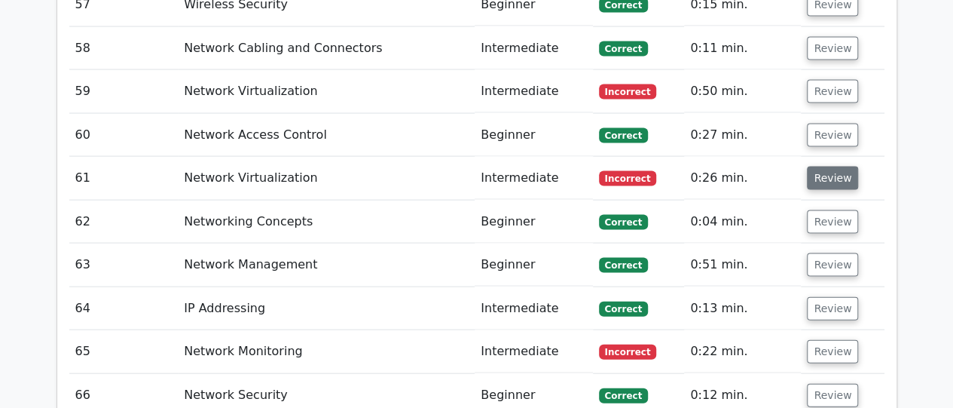
click at [826, 166] on button "Review" at bounding box center [832, 177] width 51 height 23
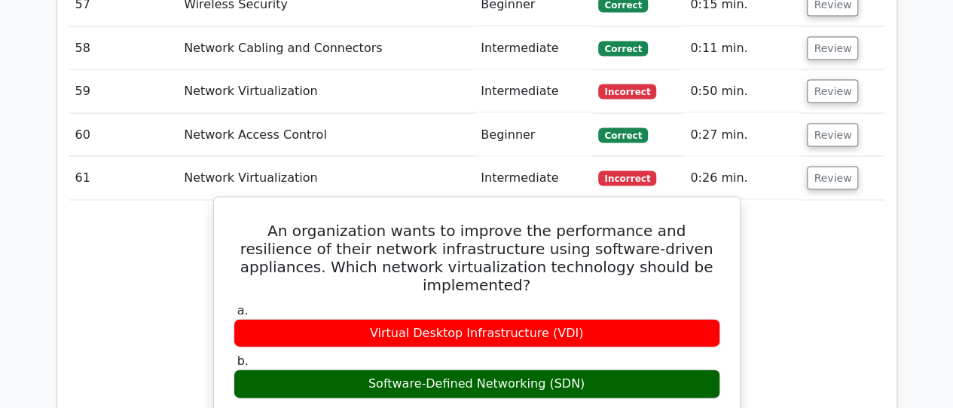
drag, startPoint x: 246, startPoint y: 166, endPoint x: 584, endPoint y: 301, distance: 364.2
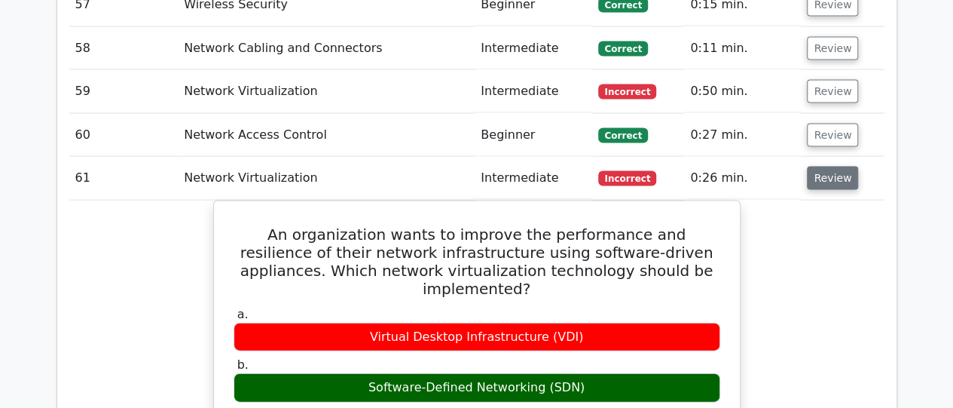
click at [824, 166] on button "Review" at bounding box center [832, 177] width 51 height 23
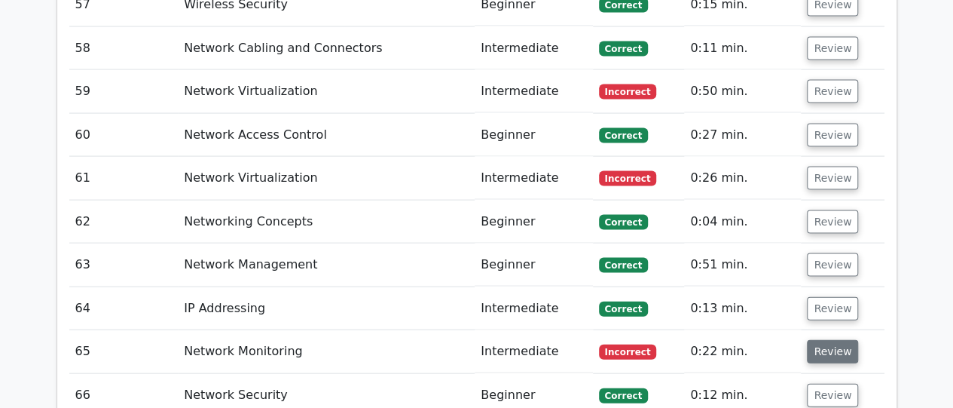
click at [841, 340] on button "Review" at bounding box center [832, 351] width 51 height 23
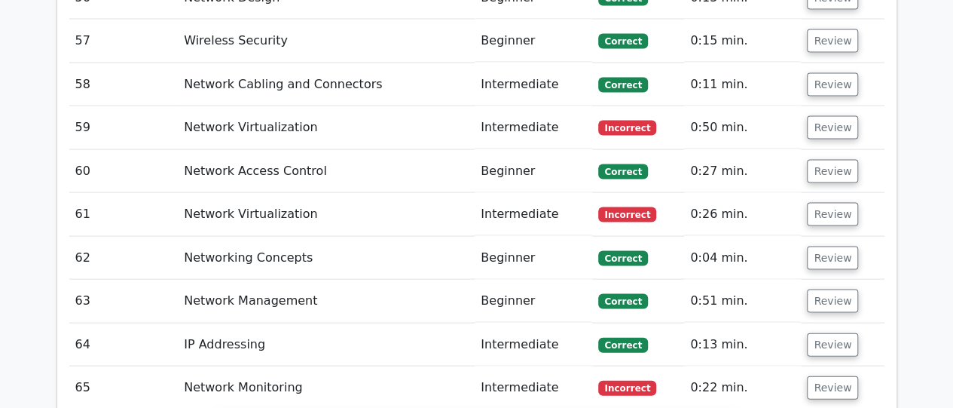
scroll to position [4311, 0]
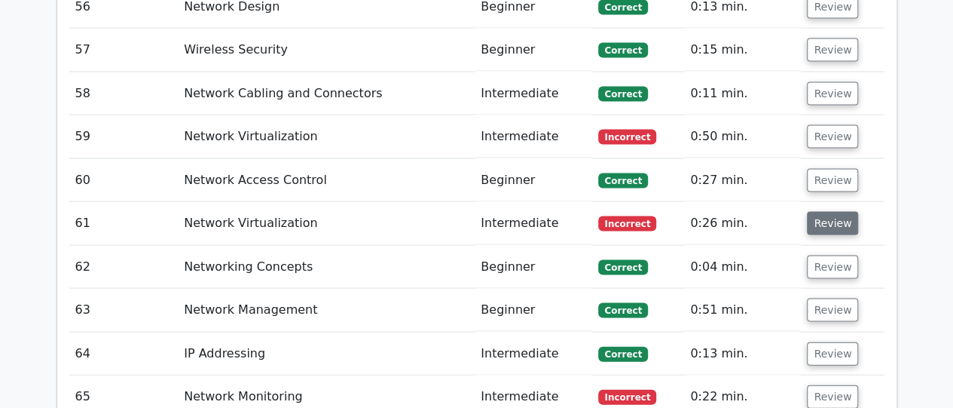
click at [814, 212] on button "Review" at bounding box center [832, 223] width 51 height 23
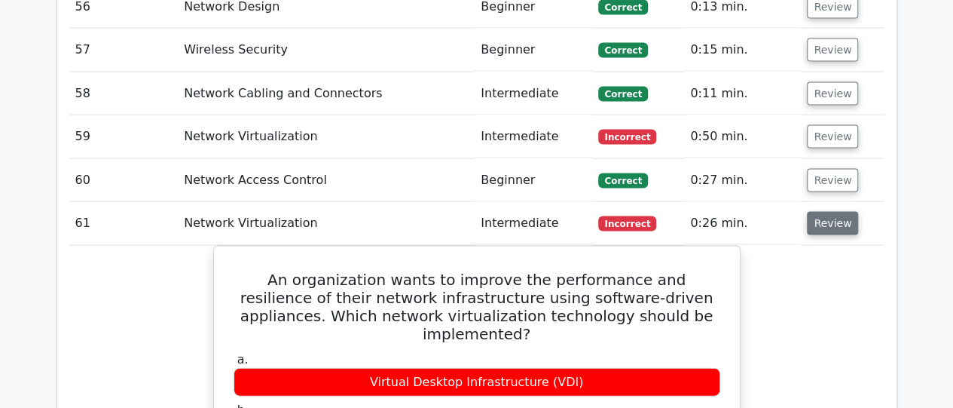
click at [814, 212] on button "Review" at bounding box center [832, 223] width 51 height 23
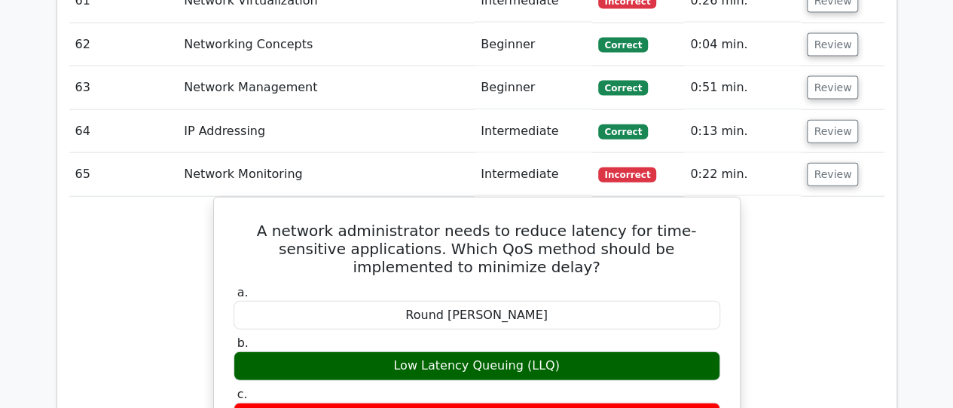
scroll to position [4552, 0]
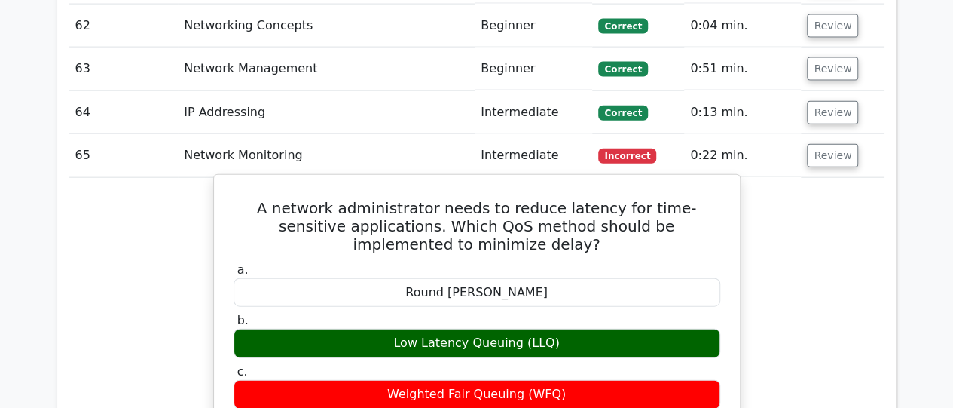
drag, startPoint x: 251, startPoint y: 142, endPoint x: 583, endPoint y: 278, distance: 358.9
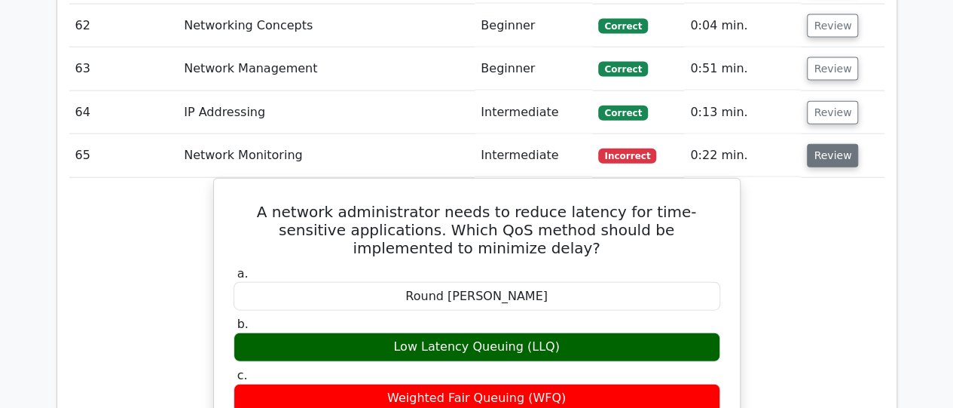
click at [830, 144] on button "Review" at bounding box center [832, 155] width 51 height 23
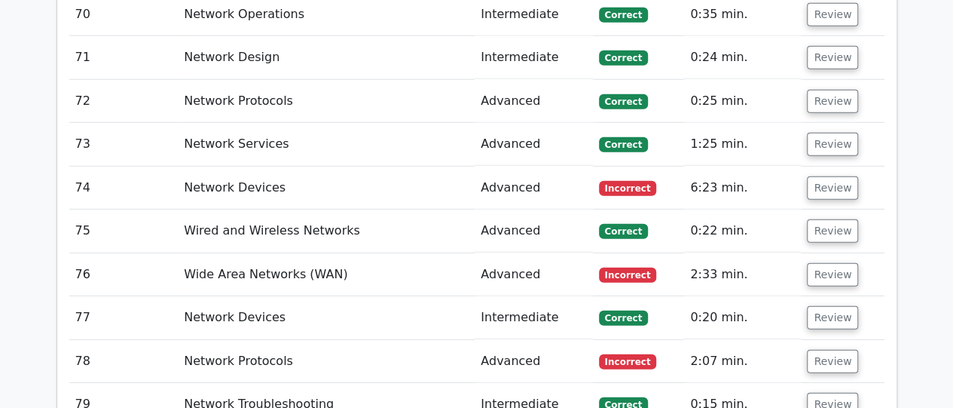
scroll to position [4944, 0]
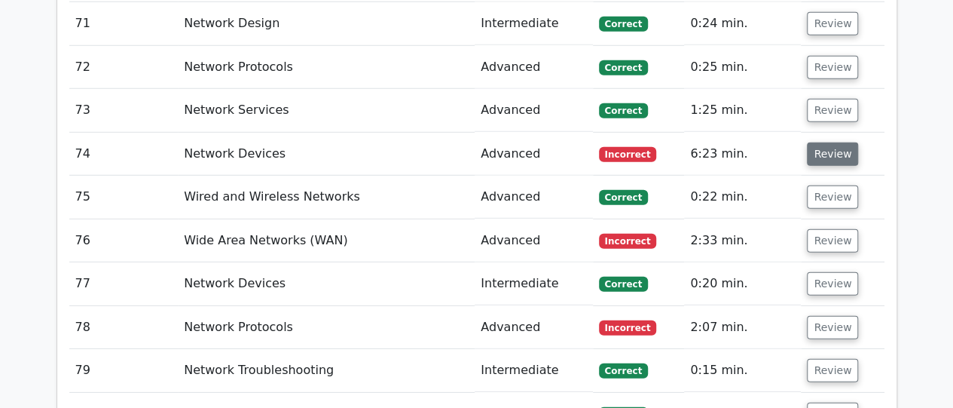
click at [824, 142] on button "Review" at bounding box center [832, 153] width 51 height 23
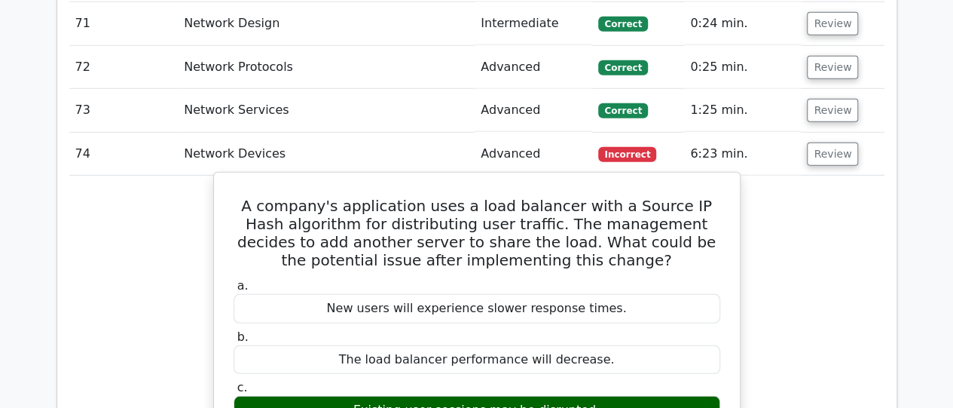
drag, startPoint x: 246, startPoint y: 140, endPoint x: 624, endPoint y: 356, distance: 435.6
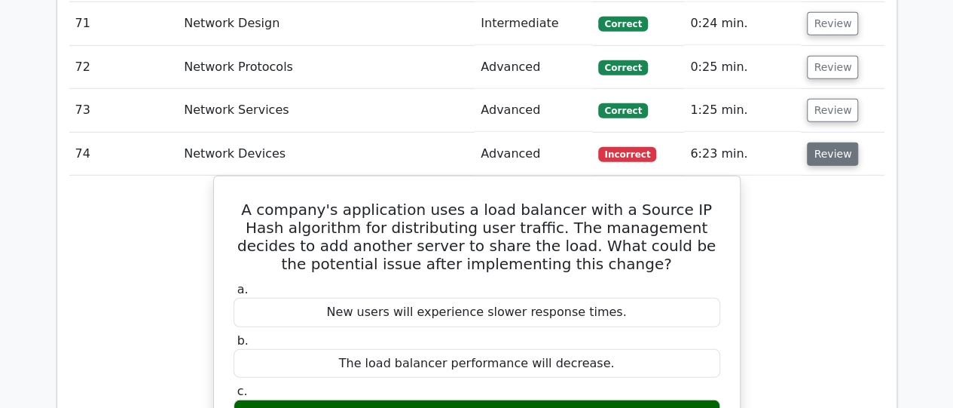
click at [823, 142] on button "Review" at bounding box center [832, 153] width 51 height 23
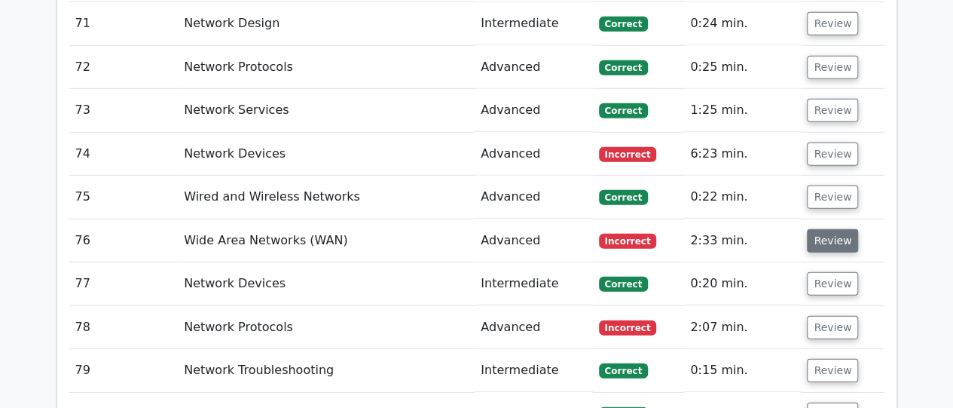
click at [815, 229] on button "Review" at bounding box center [832, 240] width 51 height 23
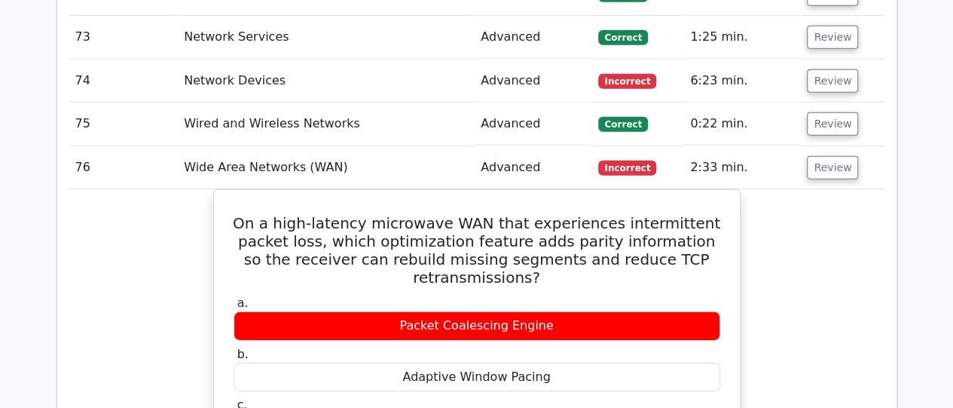
scroll to position [5034, 0]
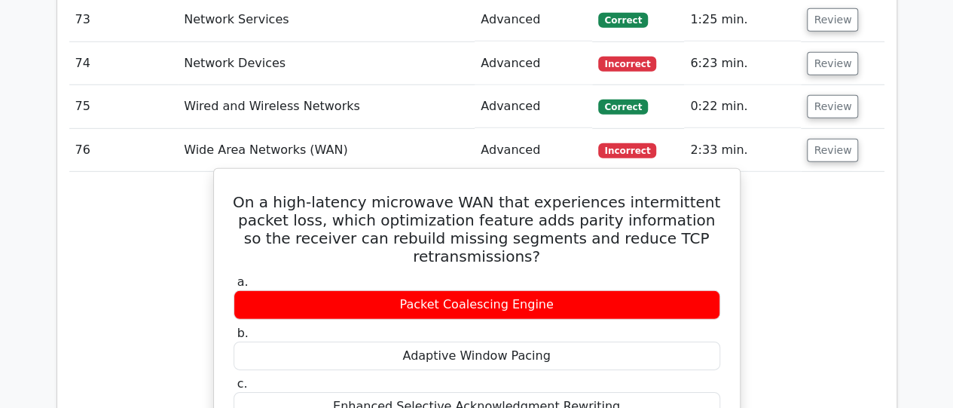
drag, startPoint x: 255, startPoint y: 132, endPoint x: 585, endPoint y: 371, distance: 407.8
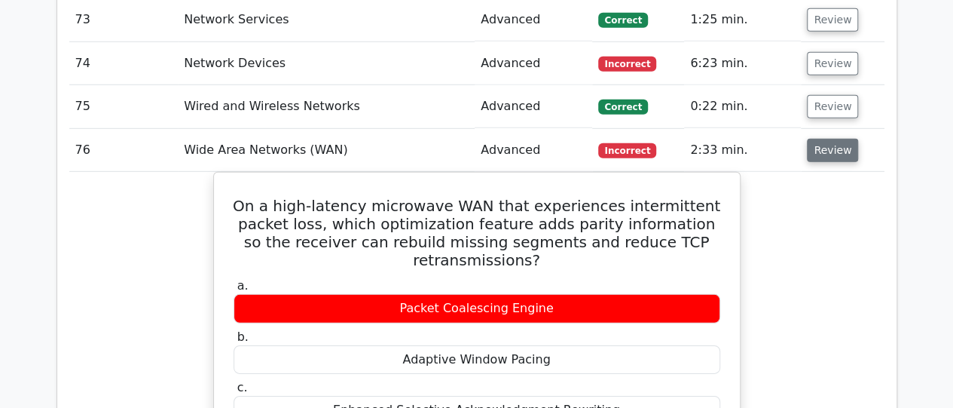
click at [830, 139] on button "Review" at bounding box center [832, 150] width 51 height 23
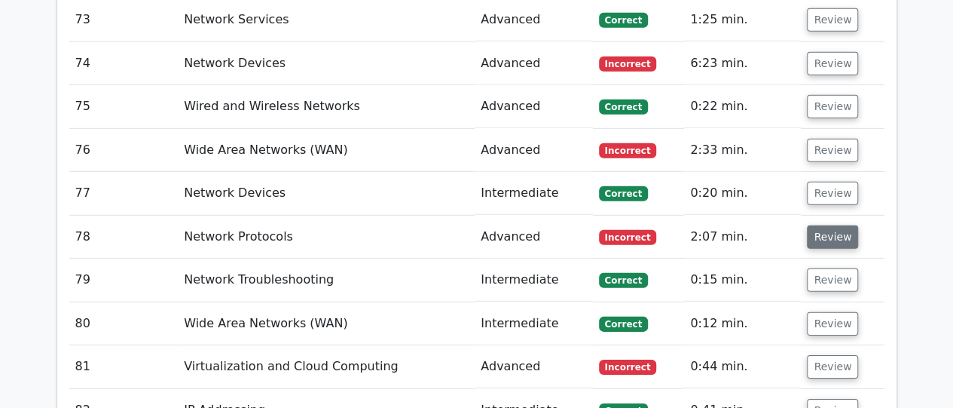
click at [829, 225] on button "Review" at bounding box center [832, 236] width 51 height 23
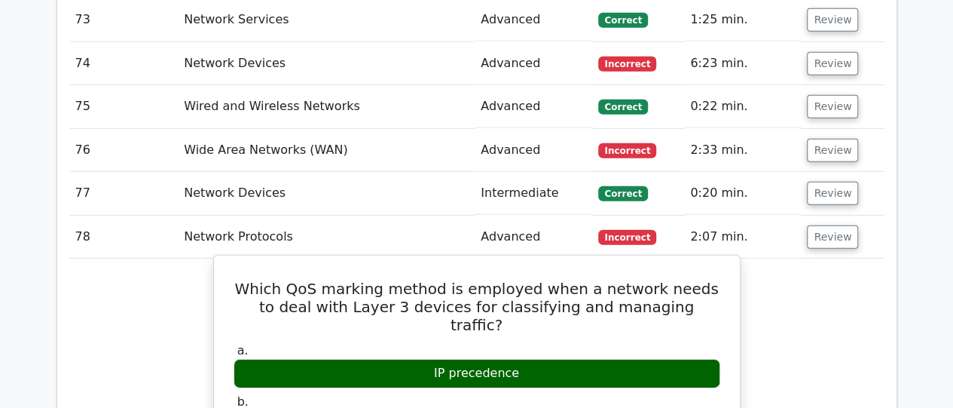
drag, startPoint x: 247, startPoint y: 215, endPoint x: 592, endPoint y: 283, distance: 351.7
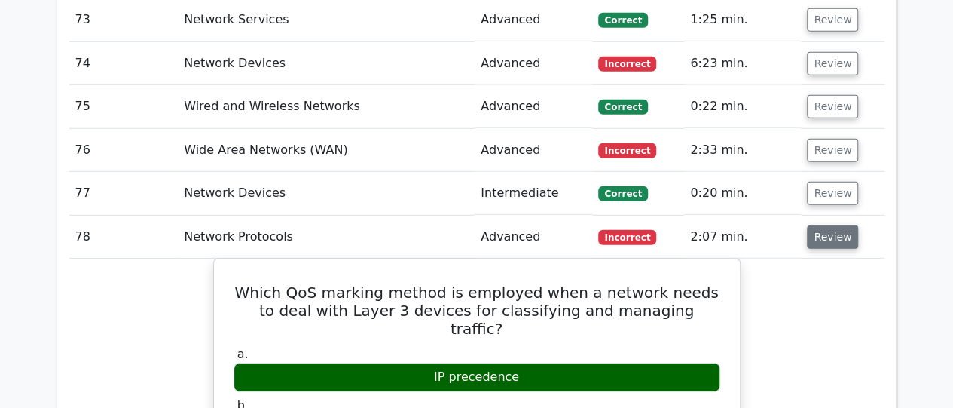
click at [813, 225] on button "Review" at bounding box center [832, 236] width 51 height 23
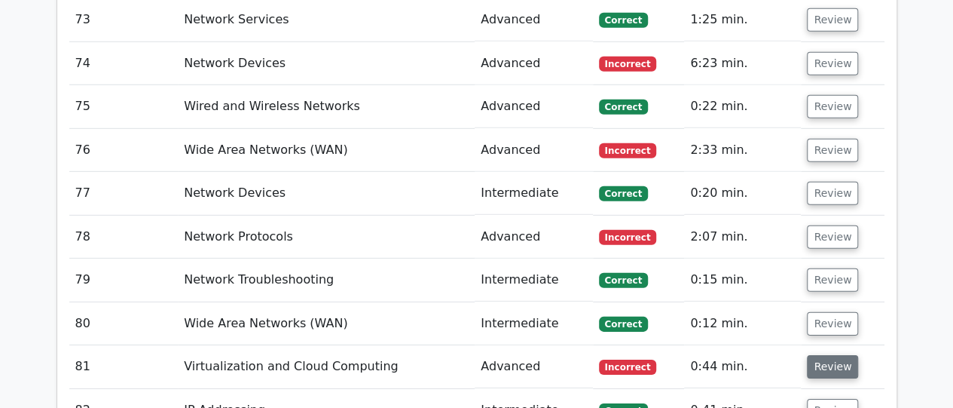
click at [813, 355] on button "Review" at bounding box center [832, 366] width 51 height 23
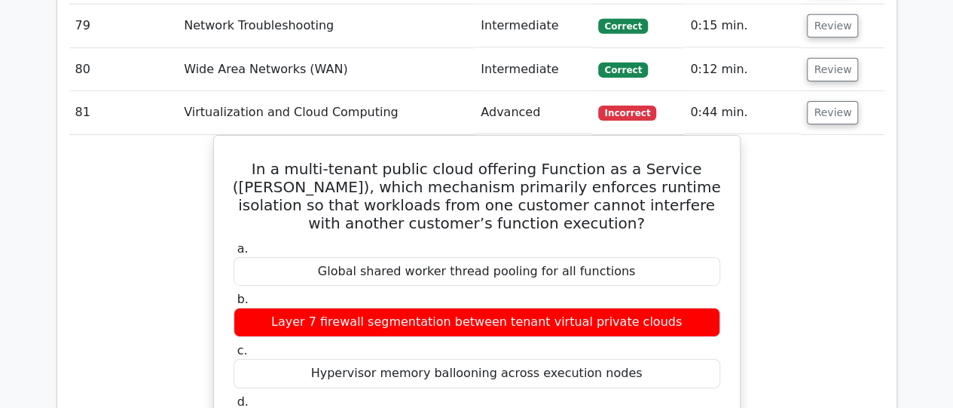
scroll to position [5305, 0]
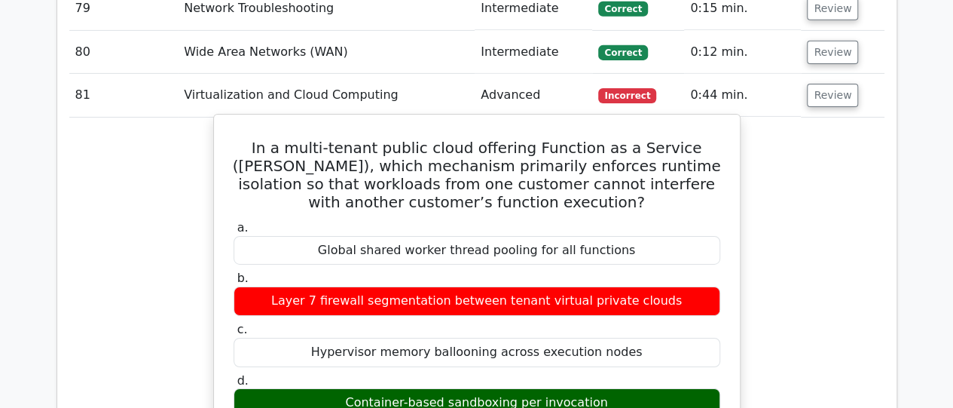
drag, startPoint x: 247, startPoint y: 72, endPoint x: 608, endPoint y: 338, distance: 447.8
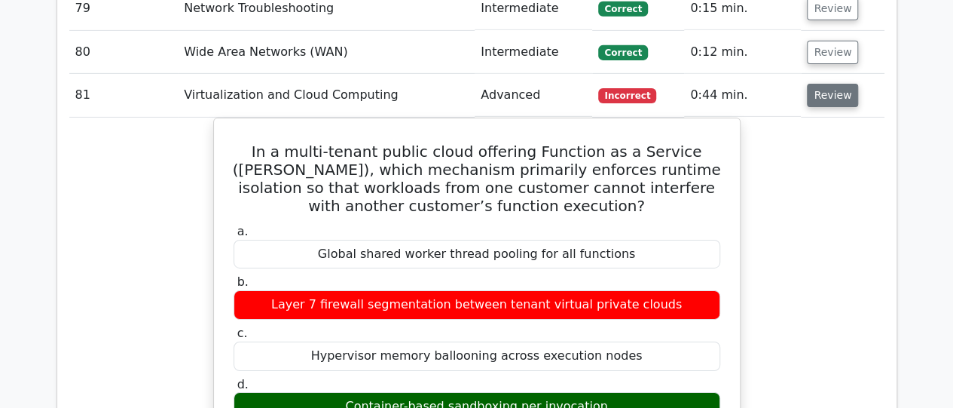
click at [823, 84] on button "Review" at bounding box center [832, 95] width 51 height 23
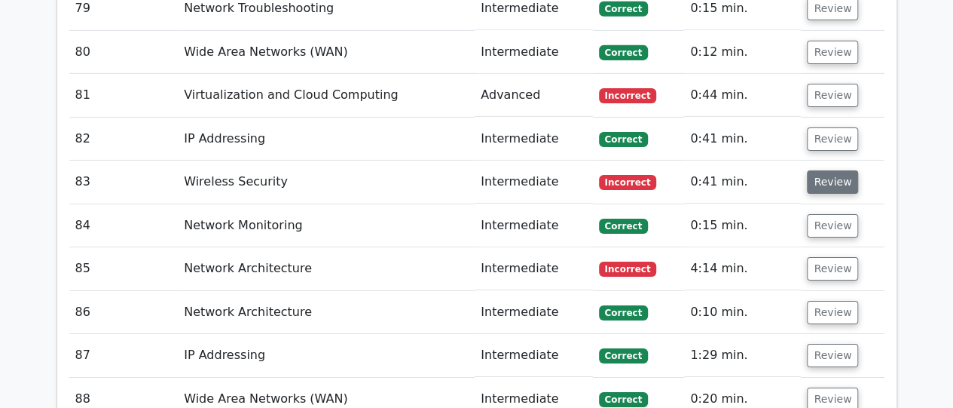
click at [823, 170] on button "Review" at bounding box center [832, 181] width 51 height 23
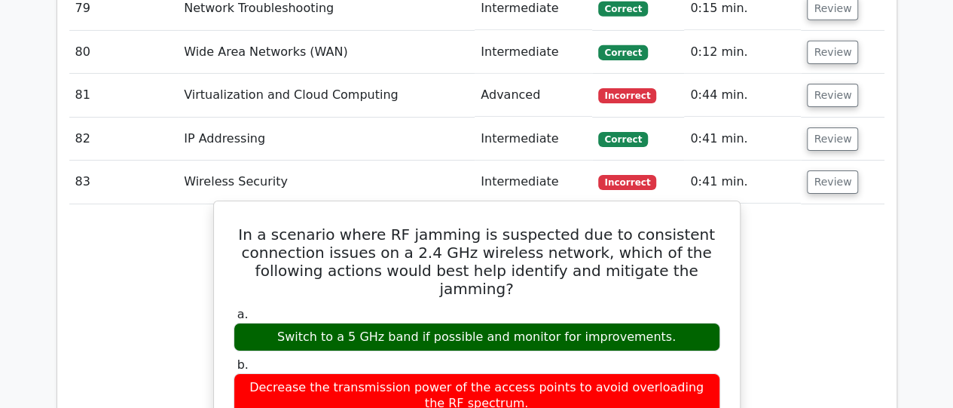
drag, startPoint x: 265, startPoint y: 162, endPoint x: 663, endPoint y: 248, distance: 407.0
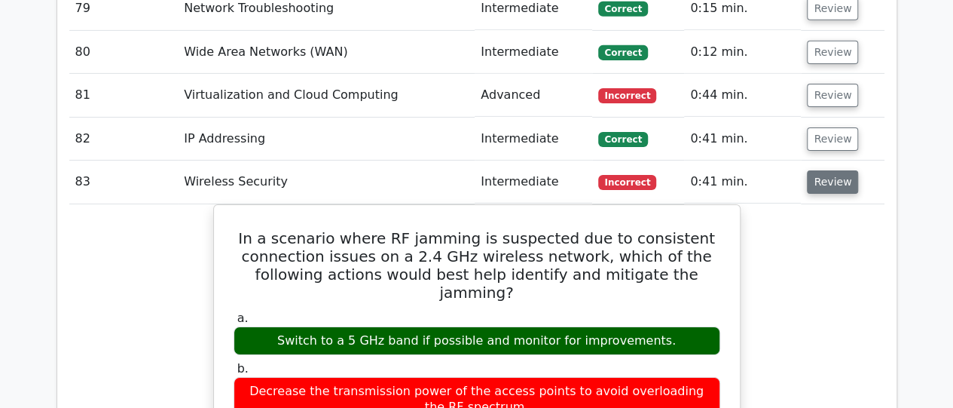
click at [817, 170] on button "Review" at bounding box center [832, 181] width 51 height 23
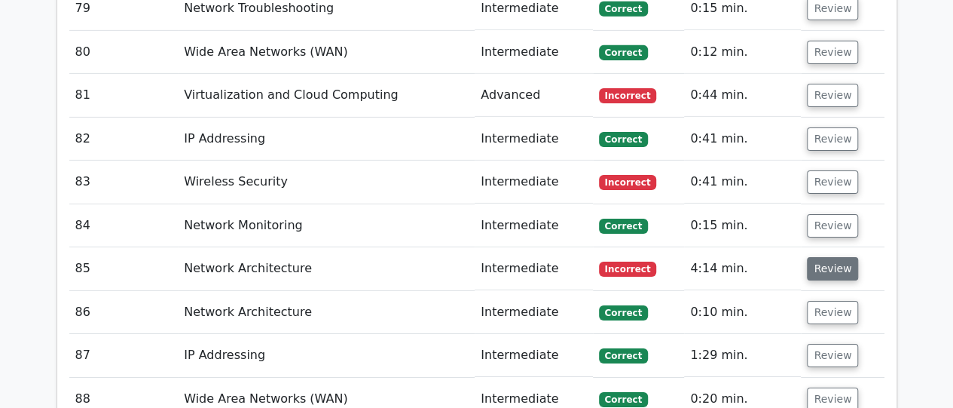
click at [830, 257] on button "Review" at bounding box center [832, 268] width 51 height 23
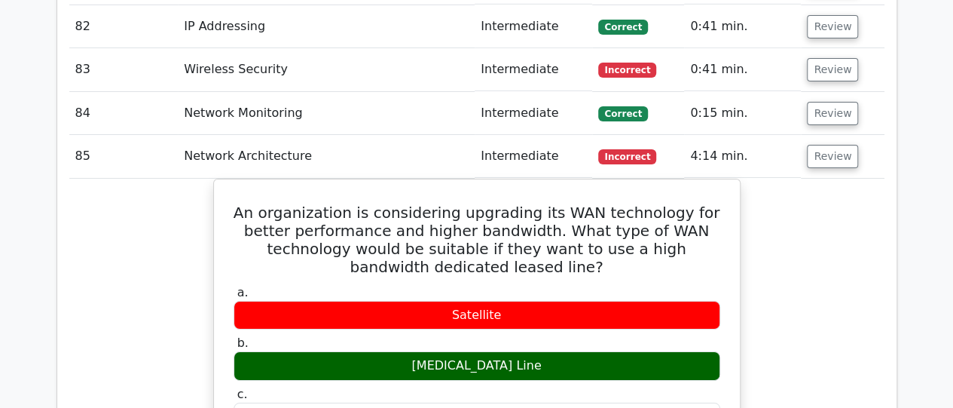
scroll to position [5426, 0]
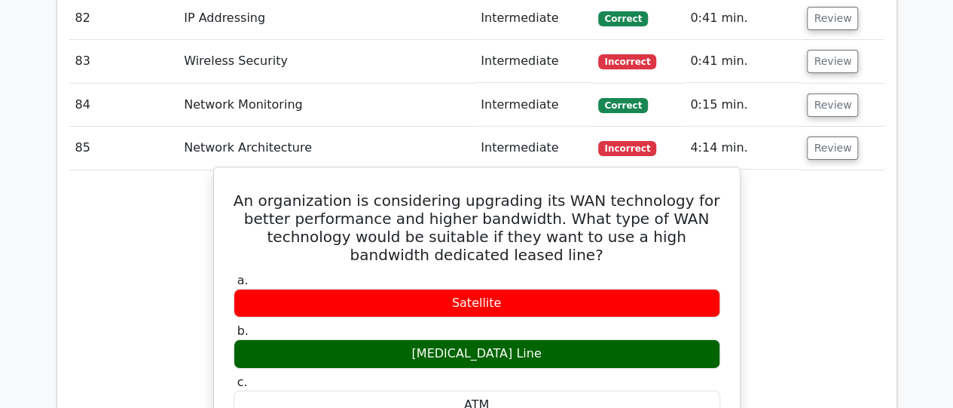
drag, startPoint x: 250, startPoint y: 130, endPoint x: 574, endPoint y: 280, distance: 357.3
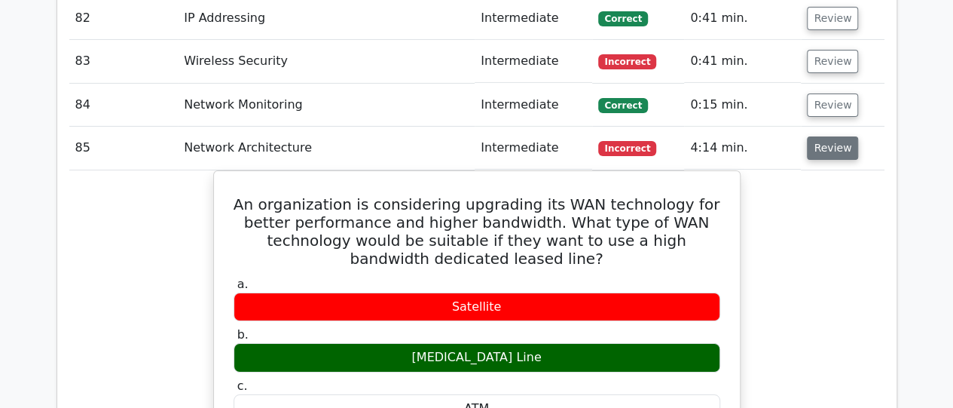
click at [821, 136] on button "Review" at bounding box center [832, 147] width 51 height 23
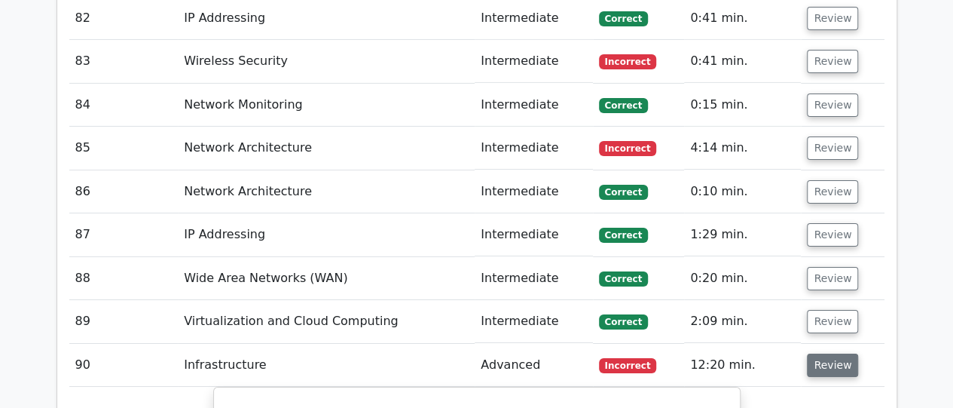
click at [829, 353] on button "Review" at bounding box center [832, 364] width 51 height 23
click at [839, 136] on button "Review" at bounding box center [832, 147] width 51 height 23
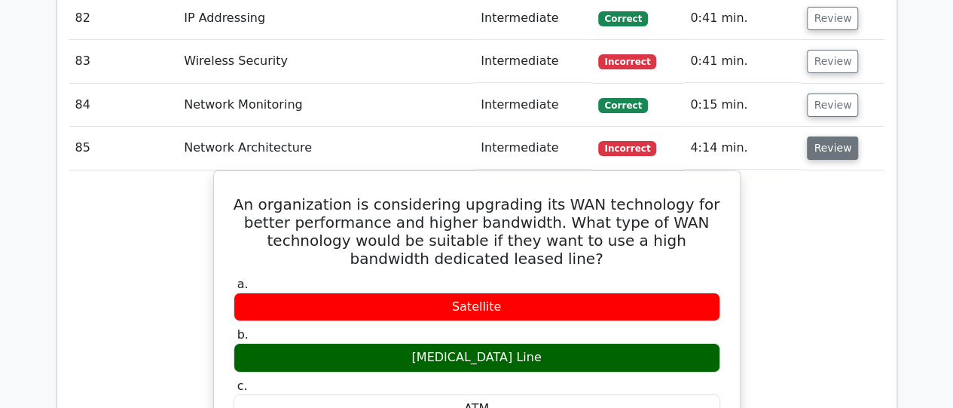
click at [839, 136] on button "Review" at bounding box center [832, 147] width 51 height 23
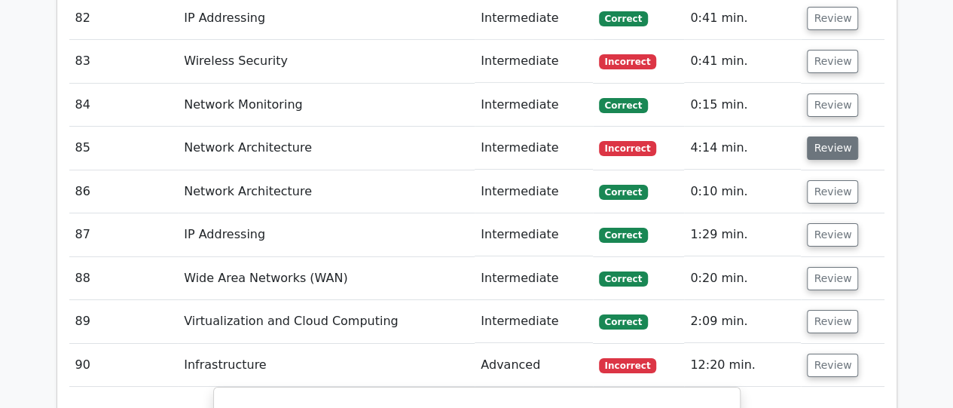
click at [818, 136] on button "Review" at bounding box center [832, 147] width 51 height 23
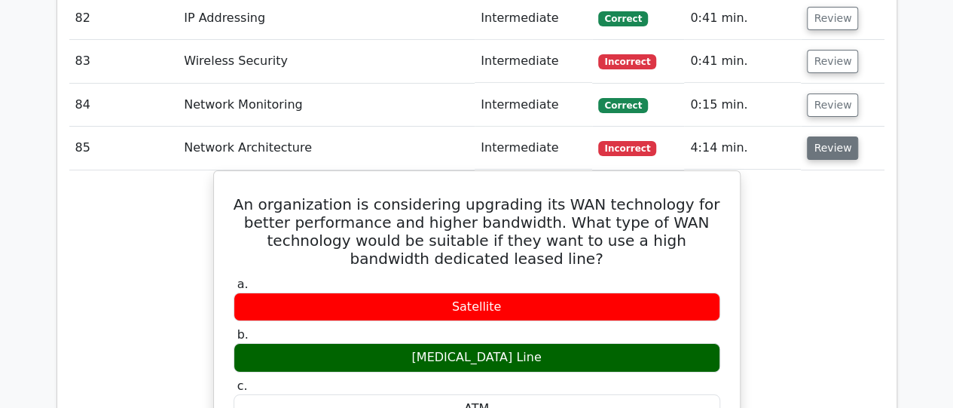
click at [831, 136] on button "Review" at bounding box center [832, 147] width 51 height 23
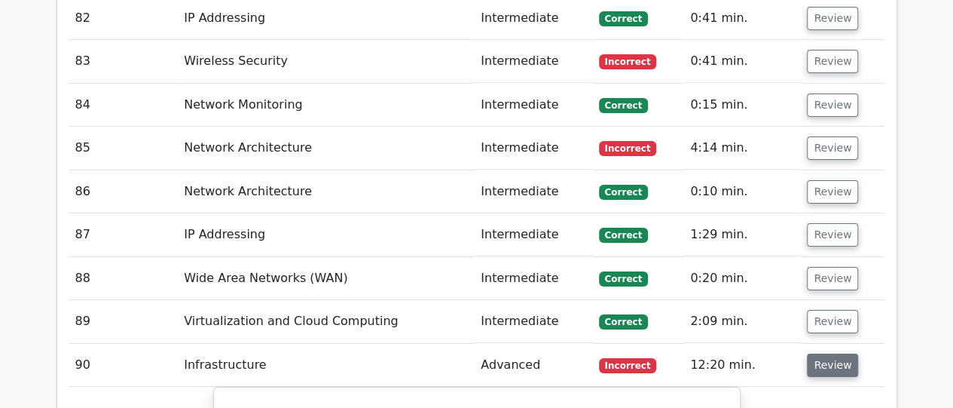
click at [826, 353] on button "Review" at bounding box center [832, 364] width 51 height 23
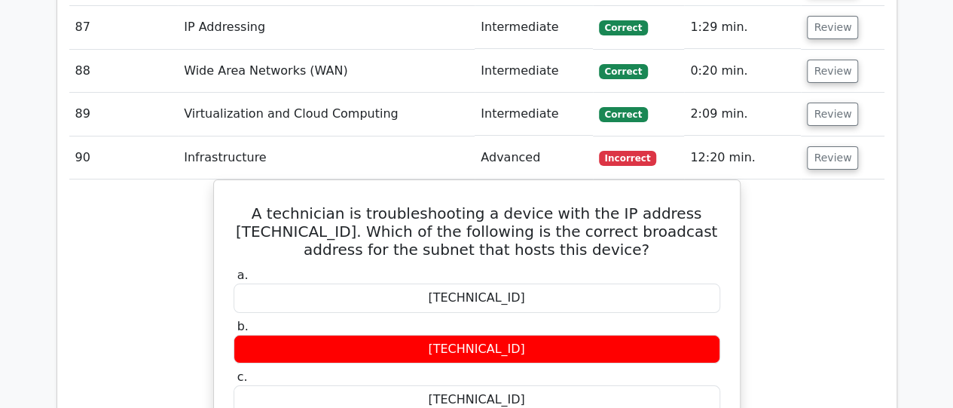
scroll to position [5667, 0]
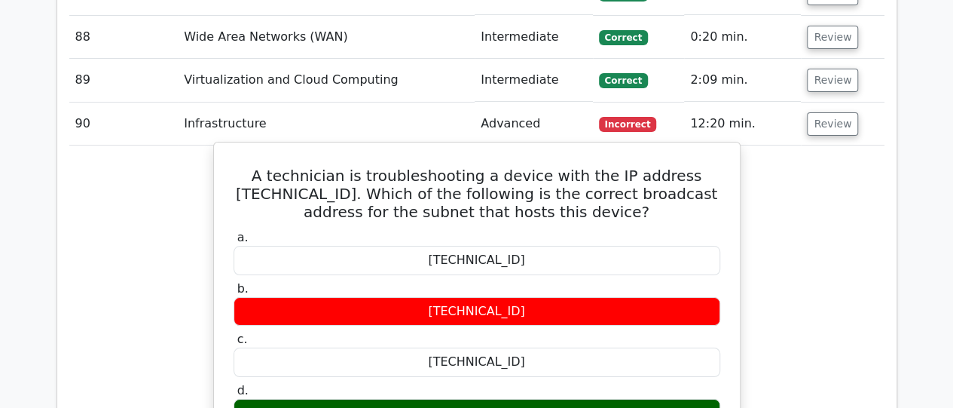
drag, startPoint x: 274, startPoint y: 102, endPoint x: 533, endPoint y: 331, distance: 344.8
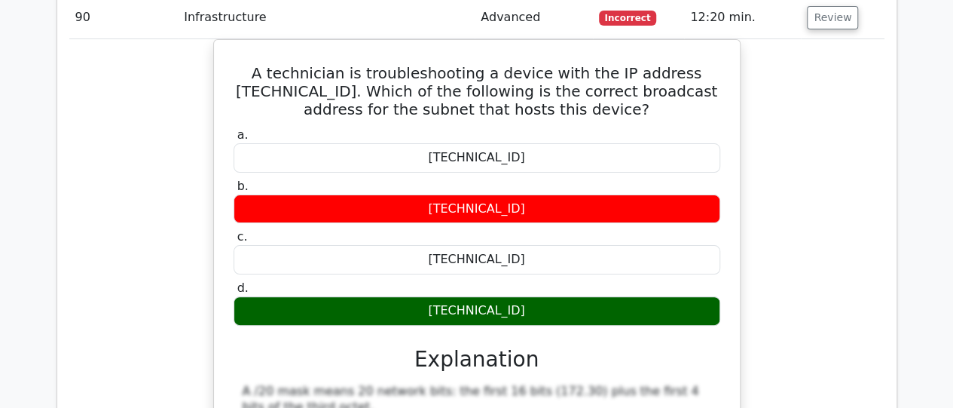
scroll to position [5788, 0]
